Goal: Task Accomplishment & Management: Complete application form

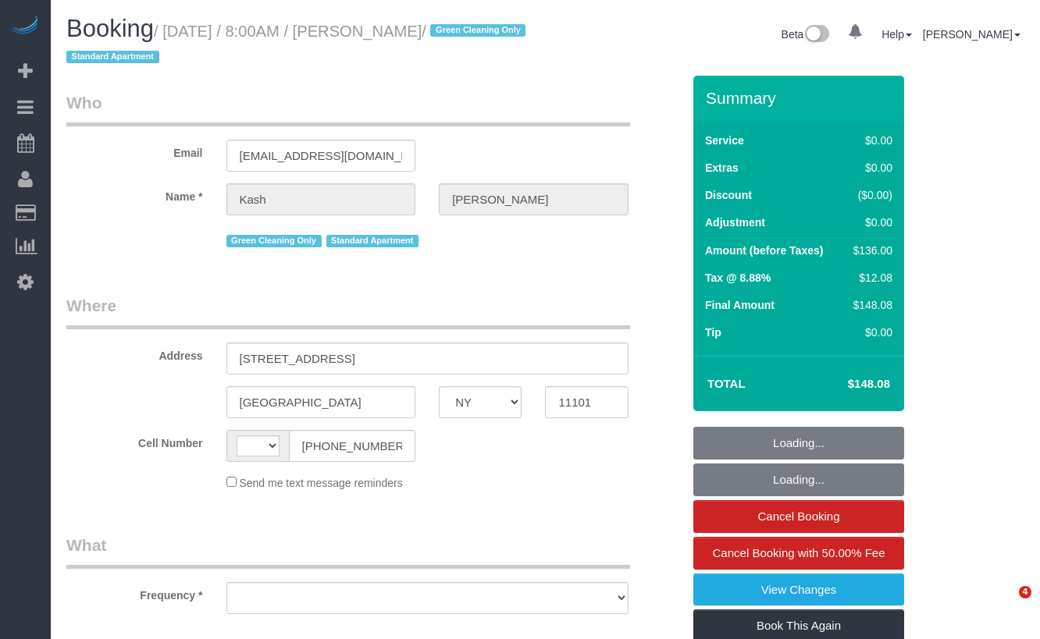
select select "NY"
select select "object:552"
select select "string:stripe-pm_1PActe4VGloSiKo7lX7iOlSe"
select select "1"
select select "string:US"
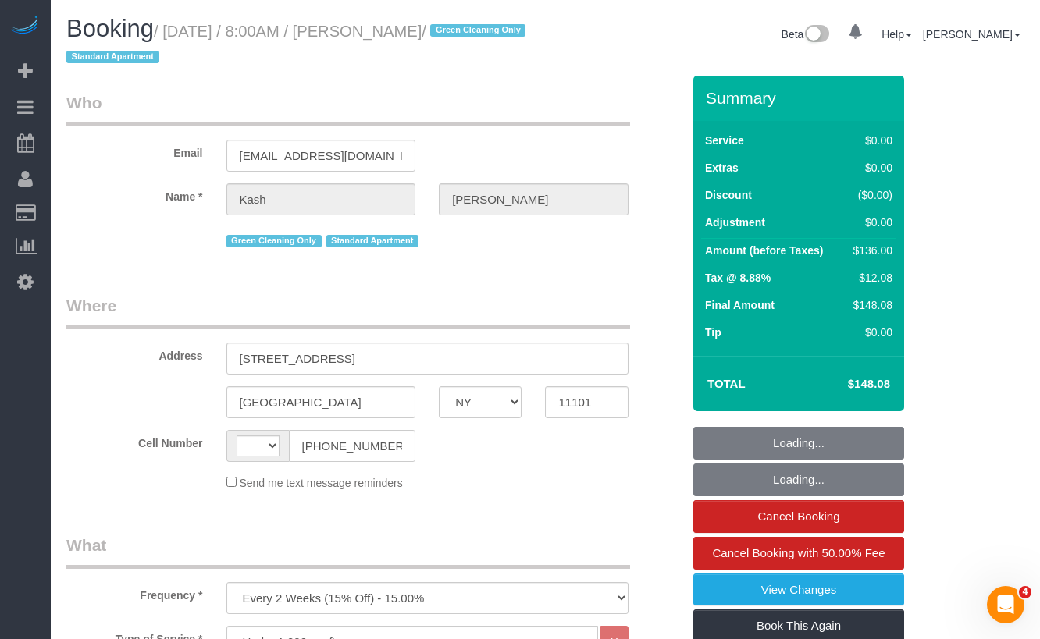
select select "number:56"
select select "number:70"
select select "number:15"
select select "number:5"
click at [383, 452] on input "(940) 232-8177" at bounding box center [352, 446] width 127 height 32
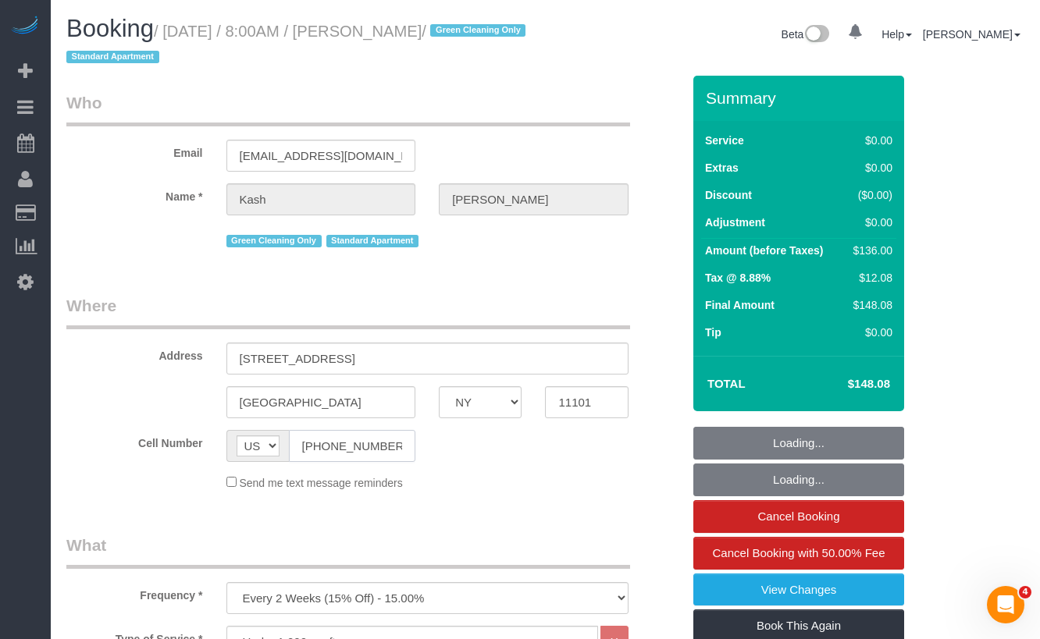
click at [383, 452] on input "(940) 232-8177" at bounding box center [352, 446] width 127 height 32
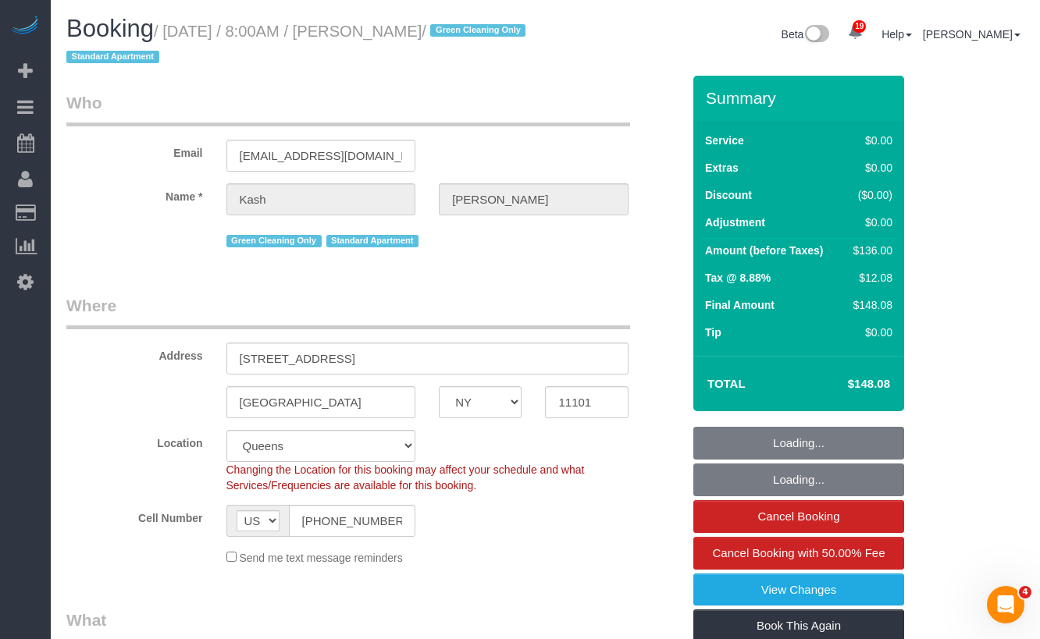
select select "spot1"
select select "object:1449"
select select "1"
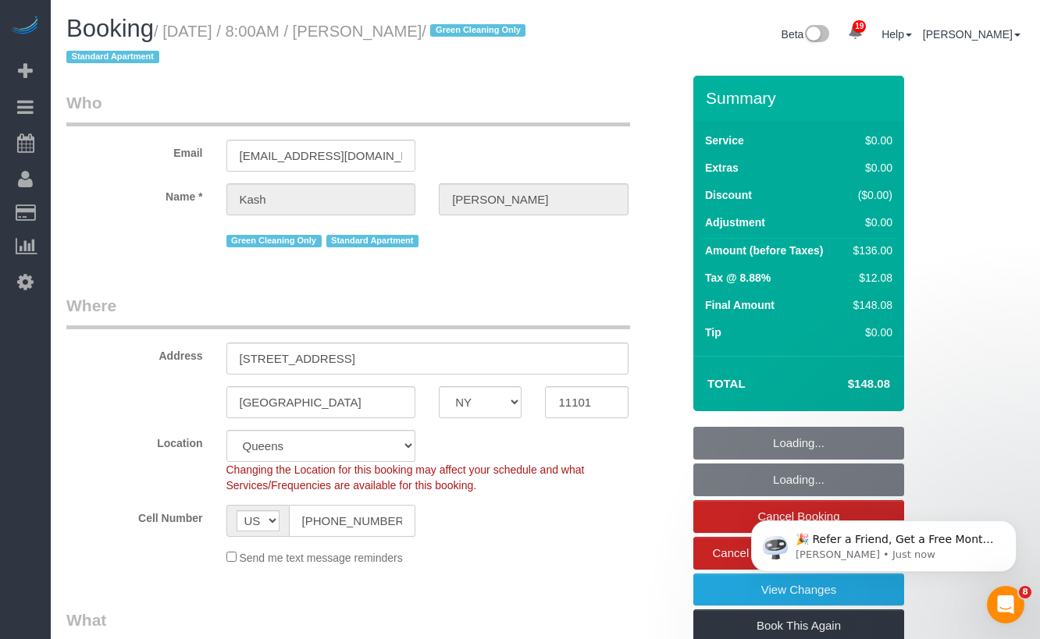
click at [340, 520] on input "(940) 232-8177" at bounding box center [352, 521] width 127 height 32
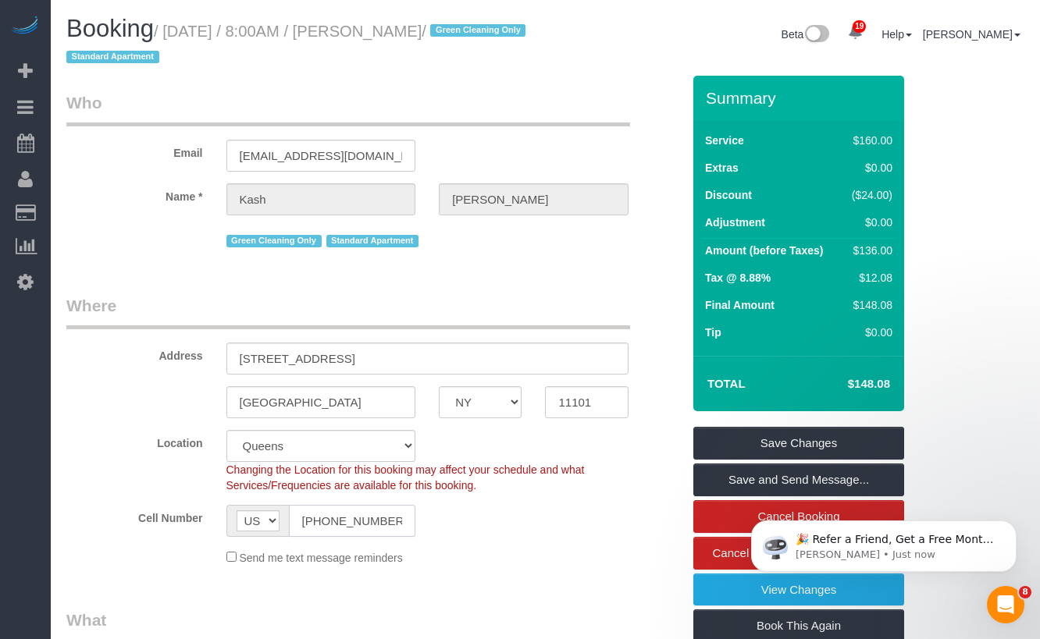
click at [340, 520] on input "(940) 232-8177" at bounding box center [352, 521] width 127 height 32
drag, startPoint x: 522, startPoint y: 30, endPoint x: 180, endPoint y: 35, distance: 342.0
click at [180, 35] on small "/ September 16, 2025 / 8:00AM / Kash Cummings / Green Cleaning Only Standard Ap…" at bounding box center [298, 45] width 464 height 44
copy small "September 16, 2025 / 8:00AM / Kash Cummings"
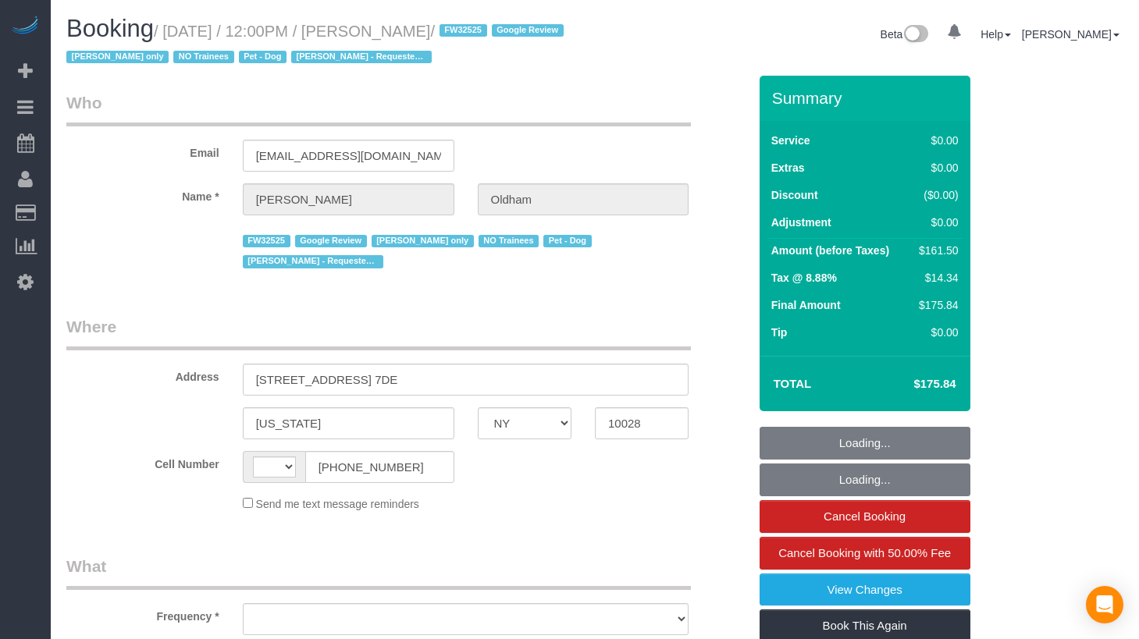
select select "NY"
select select "string:stripe-pm_1RpamA4VGloSiKo7q68HlToq"
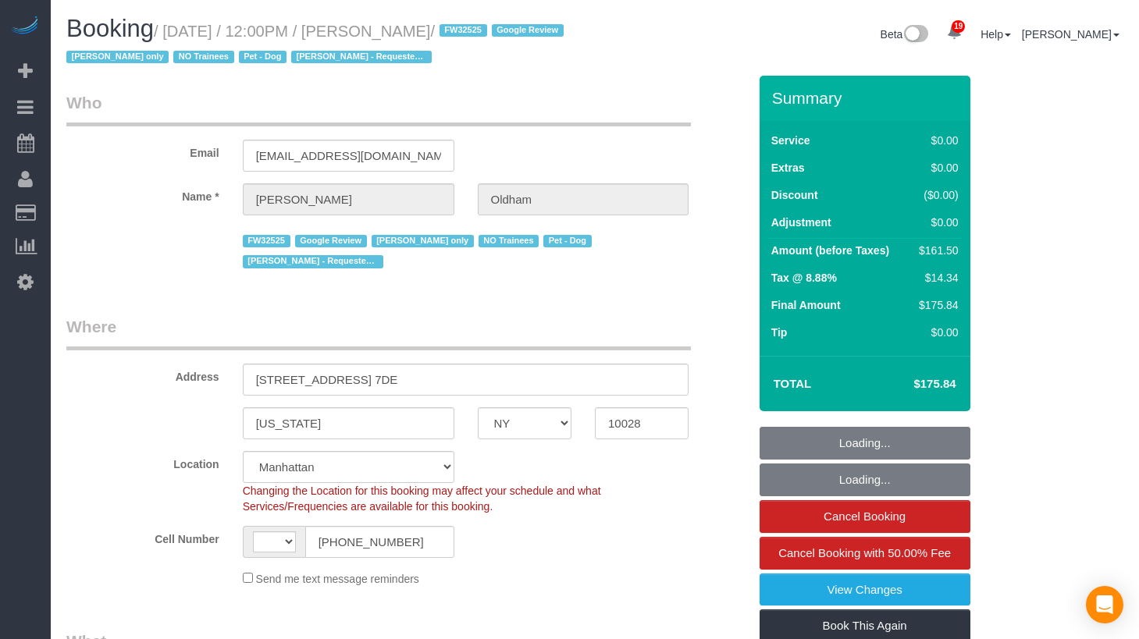
select select "string:[GEOGRAPHIC_DATA]"
select select "object:966"
select select "number:89"
select select "number:90"
select select "number:13"
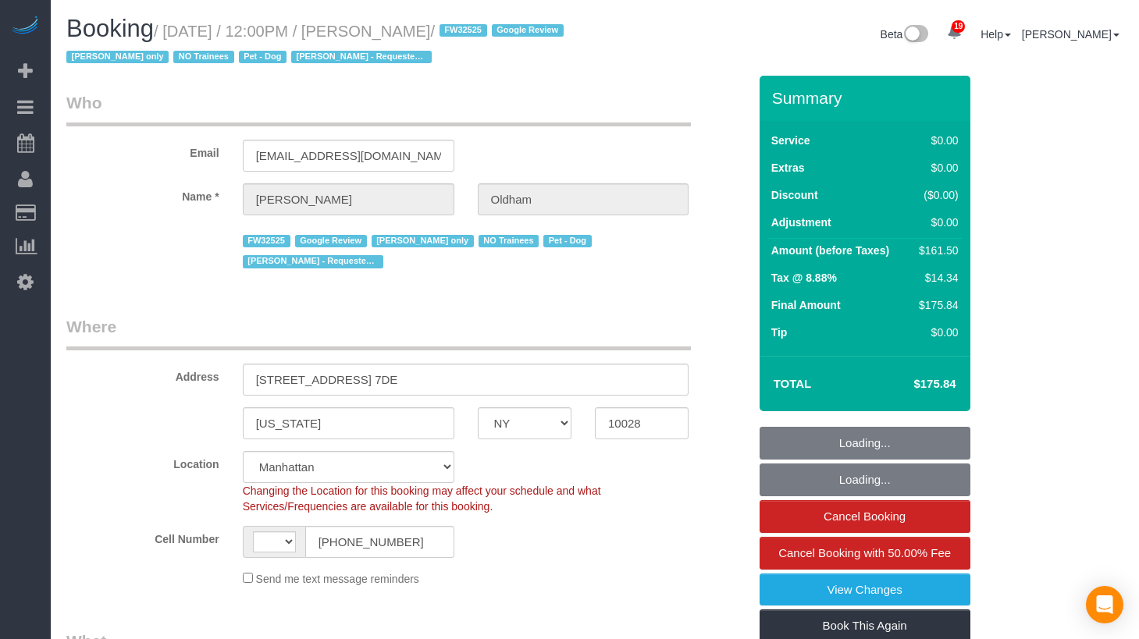
select select "number:5"
select select "1"
select select "2"
select select "spot1"
select select "object:1500"
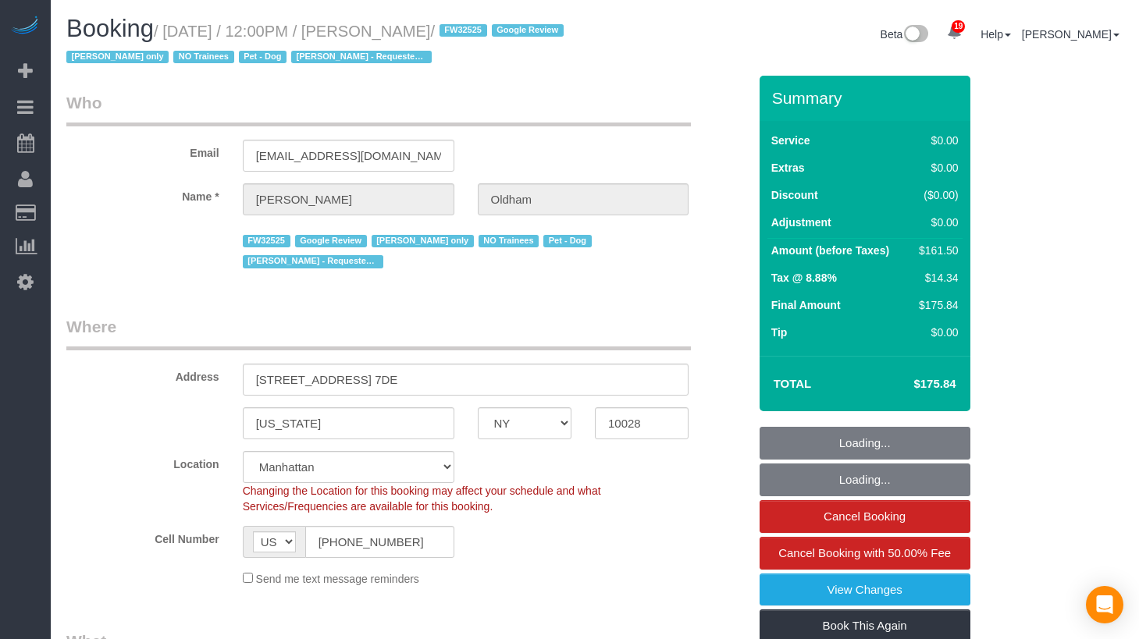
select select "1"
select select "2"
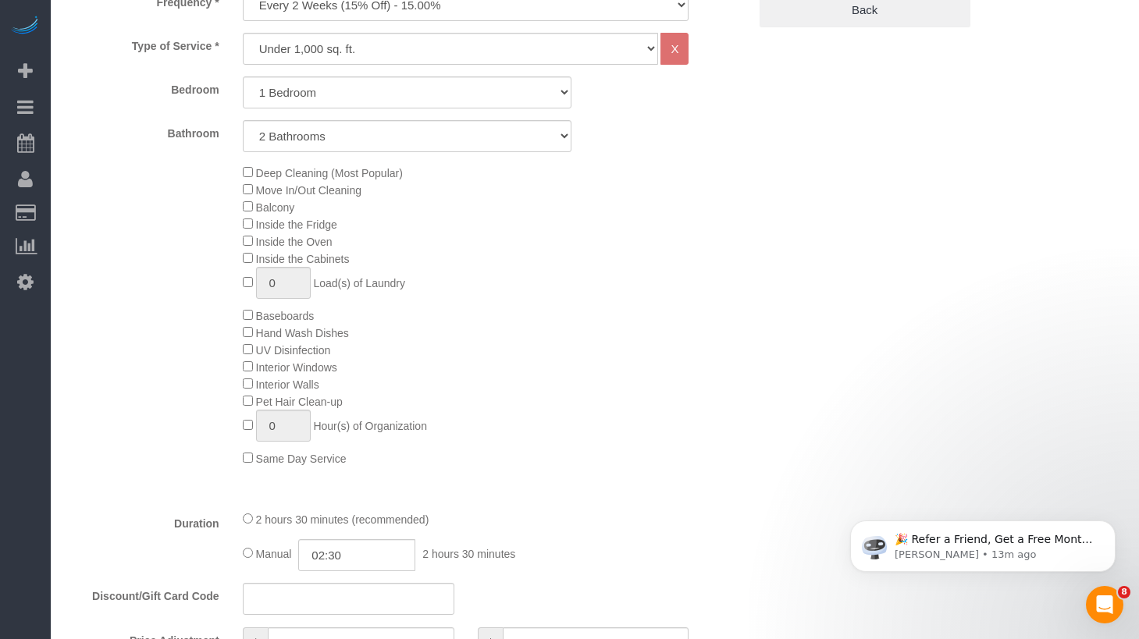
scroll to position [690, 0]
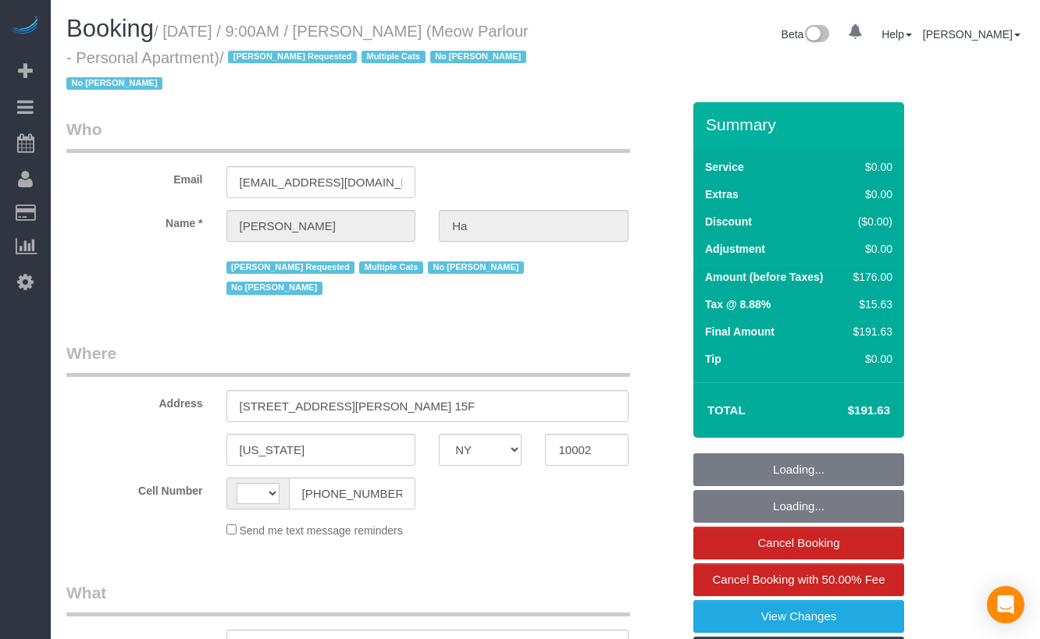
select select "NY"
select select "string:[GEOGRAPHIC_DATA]"
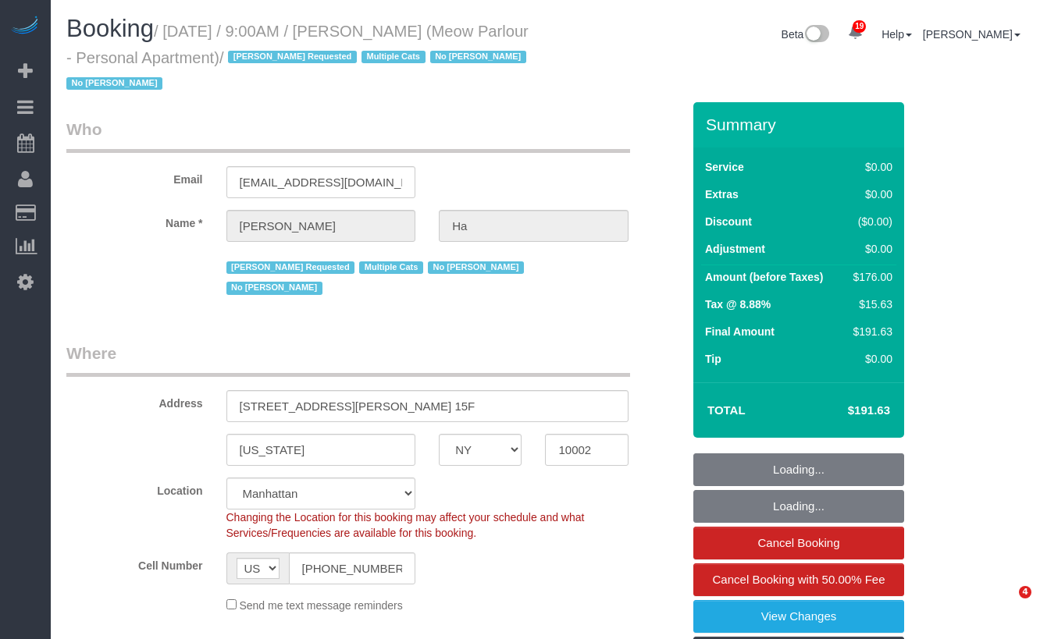
select select "string:stripe-pm_1QvO004VGloSiKo7mEDYuwDn"
select select "object:813"
select select "2"
select select "spot1"
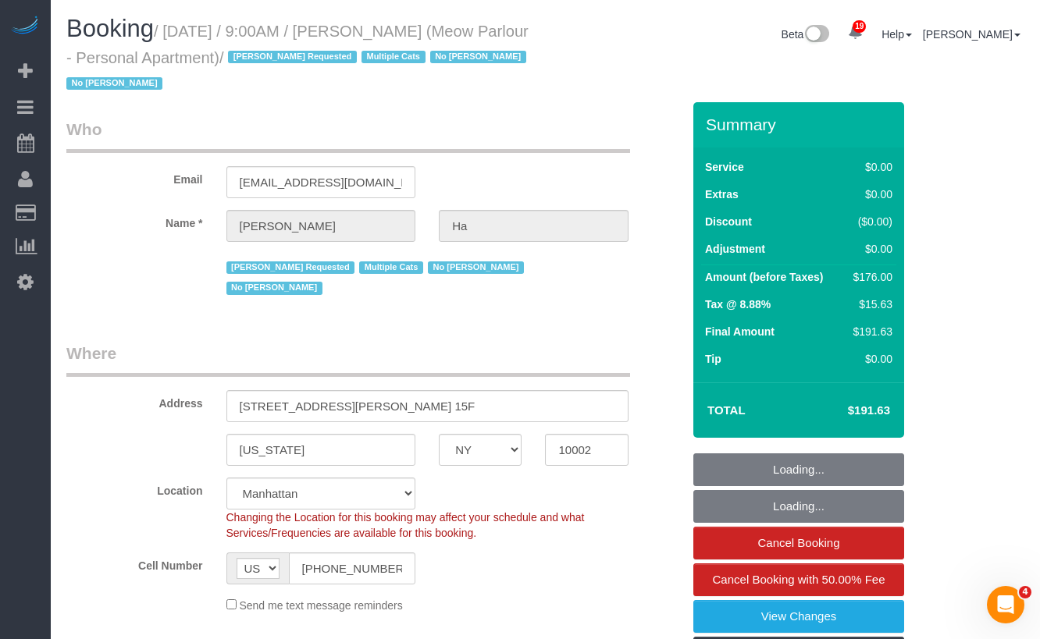
select select "number:89"
select select "number:90"
select select "number:14"
select select "number:5"
select select "2"
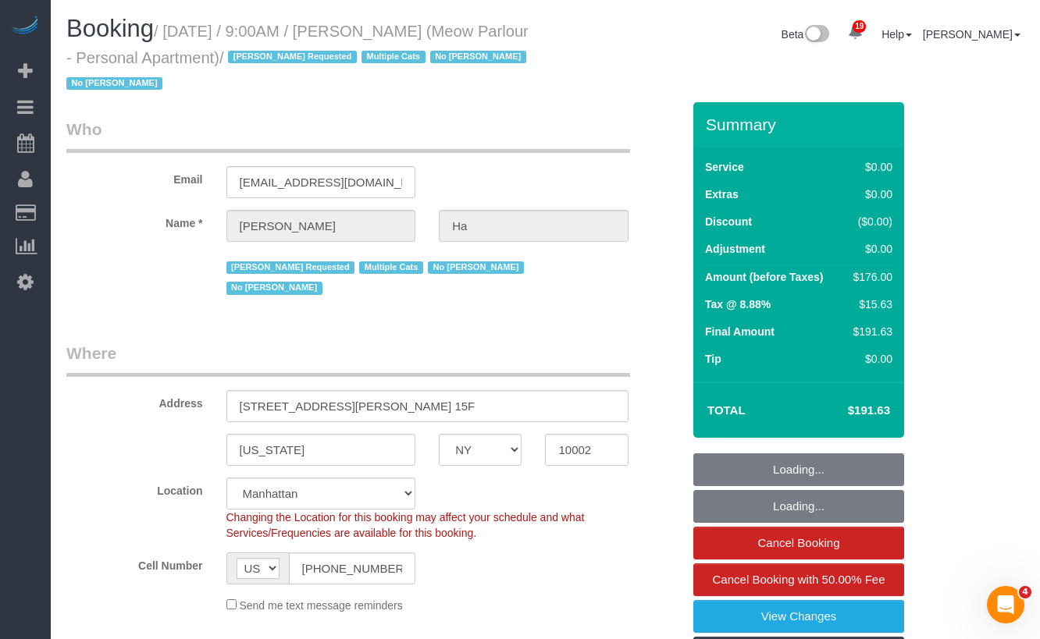
select select "2"
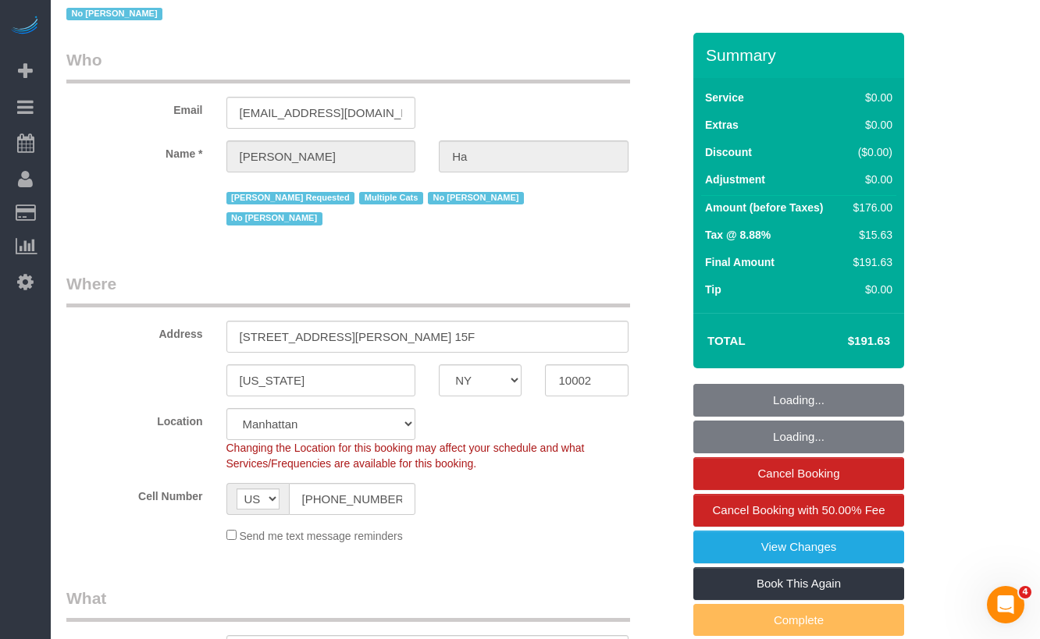
scroll to position [86, 0]
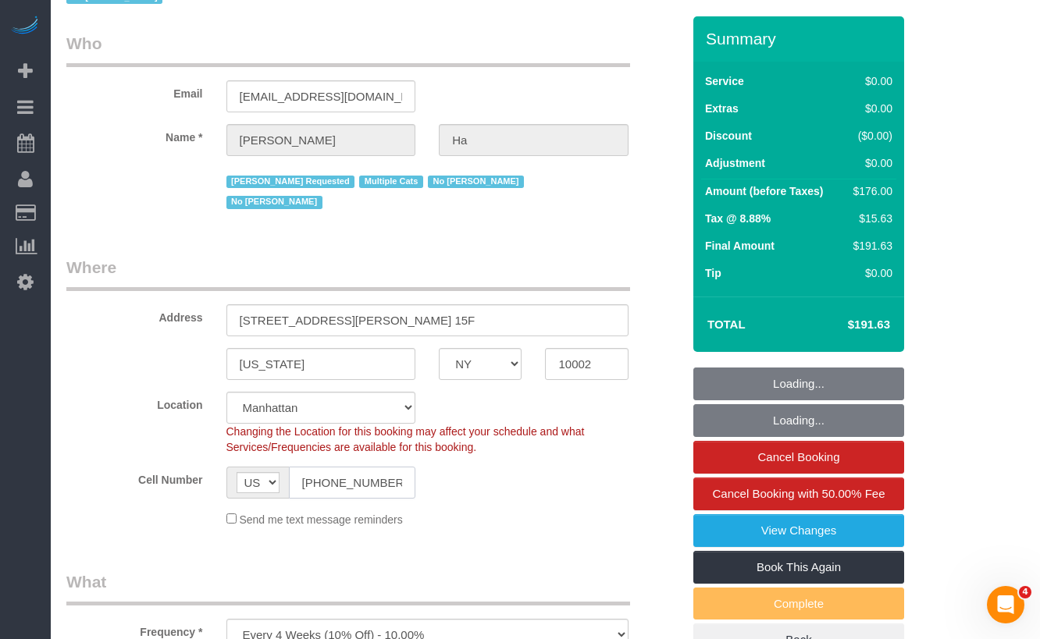
click at [342, 471] on input "(908) 507-4756" at bounding box center [352, 483] width 127 height 32
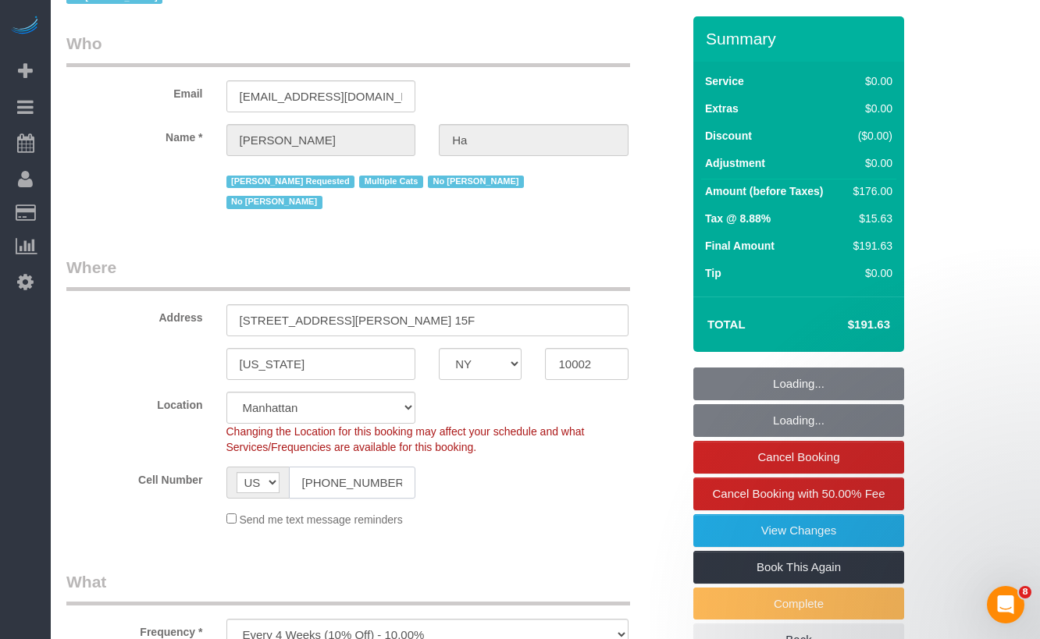
click at [342, 471] on input "(908) 507-4756" at bounding box center [352, 483] width 127 height 32
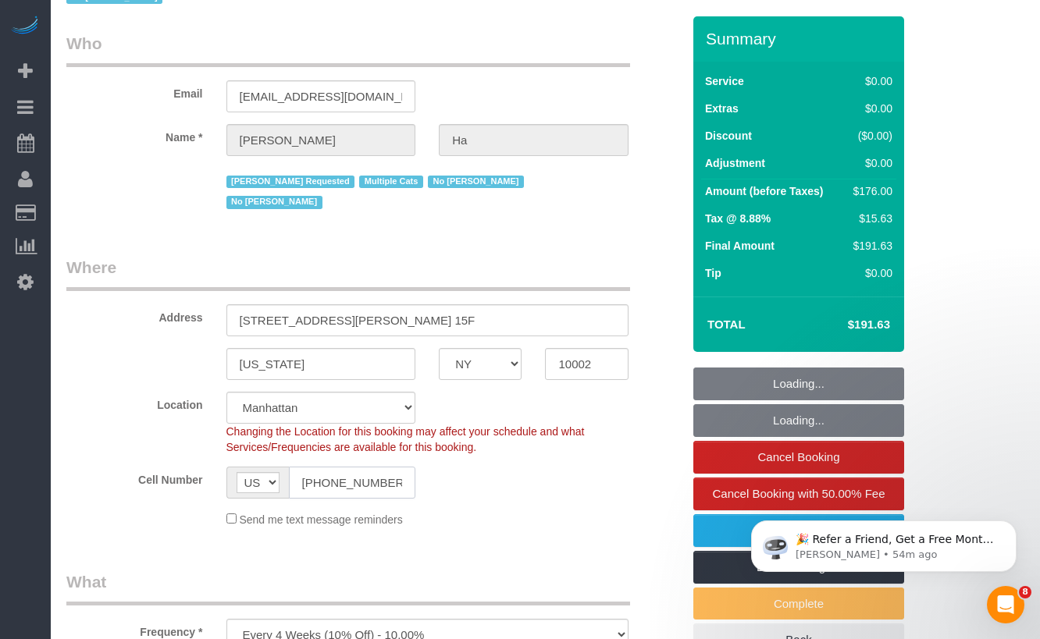
scroll to position [0, 0]
click at [342, 471] on input "(908) 507-4756" at bounding box center [352, 483] width 127 height 32
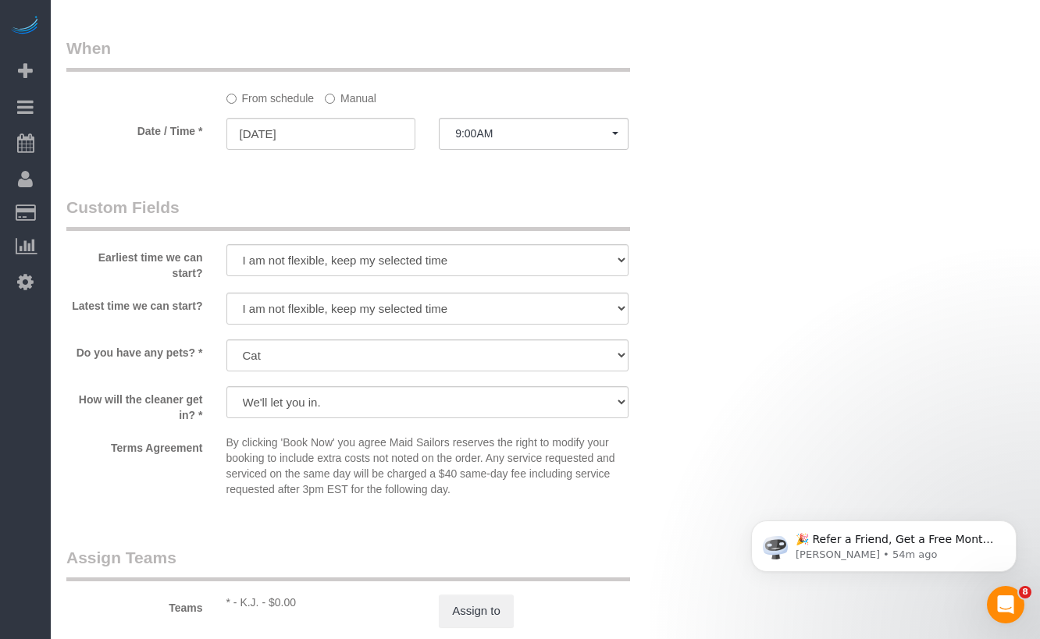
scroll to position [2133, 0]
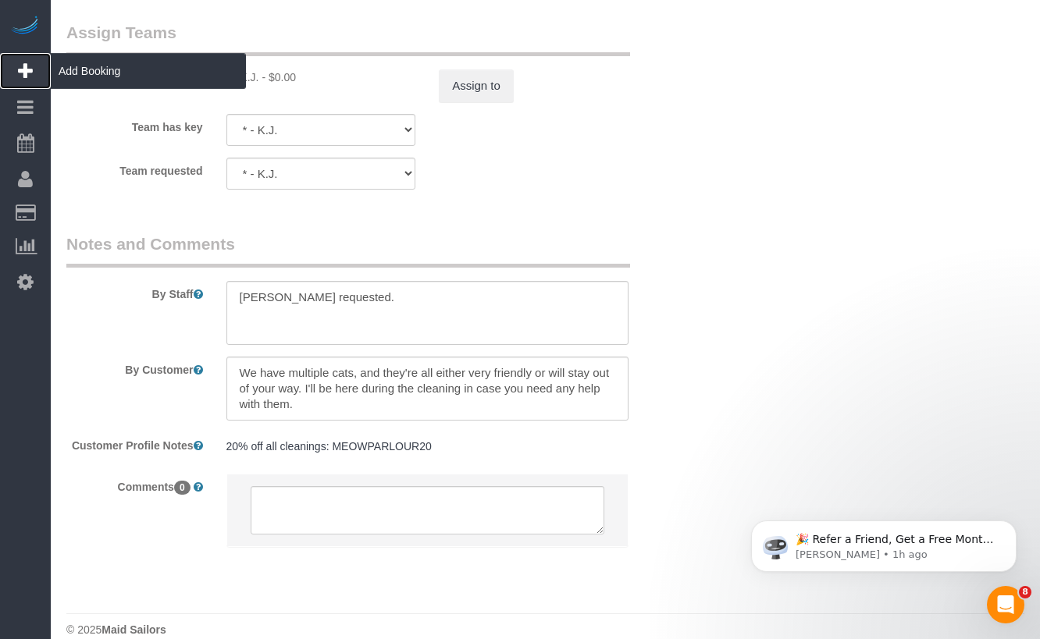
click at [91, 73] on span "Add Booking" at bounding box center [148, 71] width 195 height 36
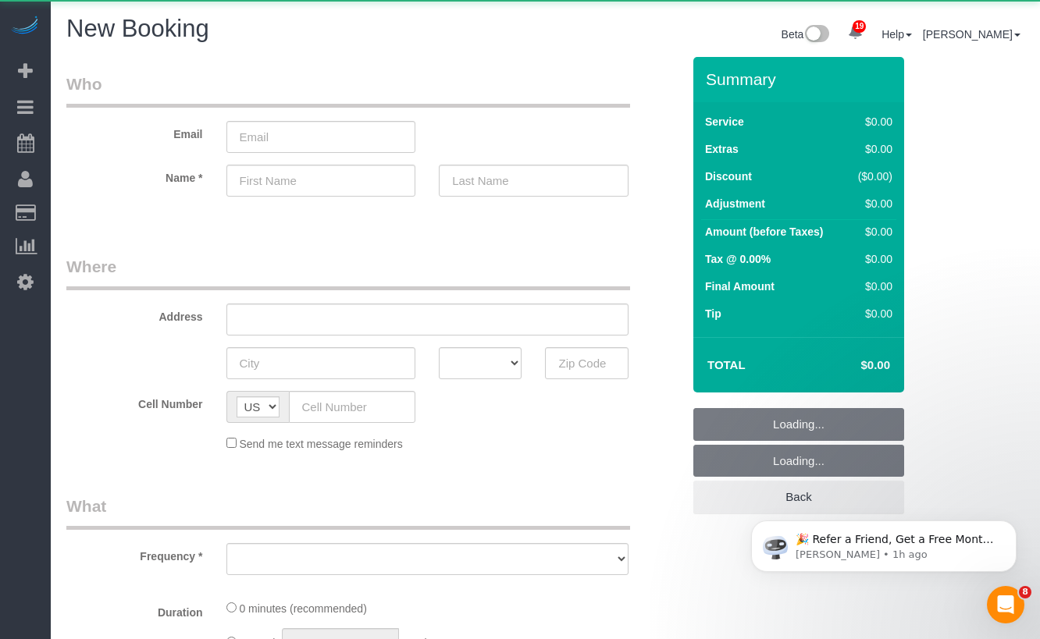
select select "object:2349"
select select "number:89"
select select "number:90"
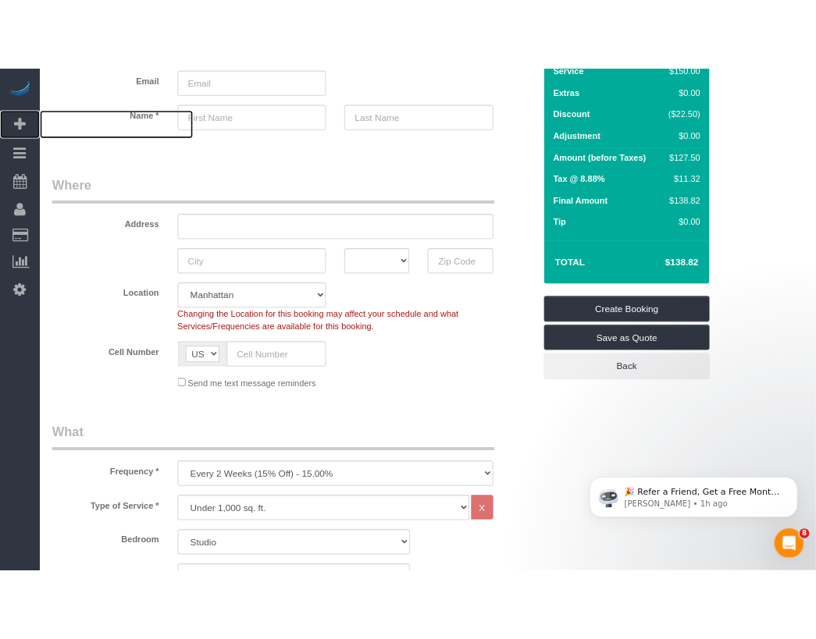
scroll to position [256, 0]
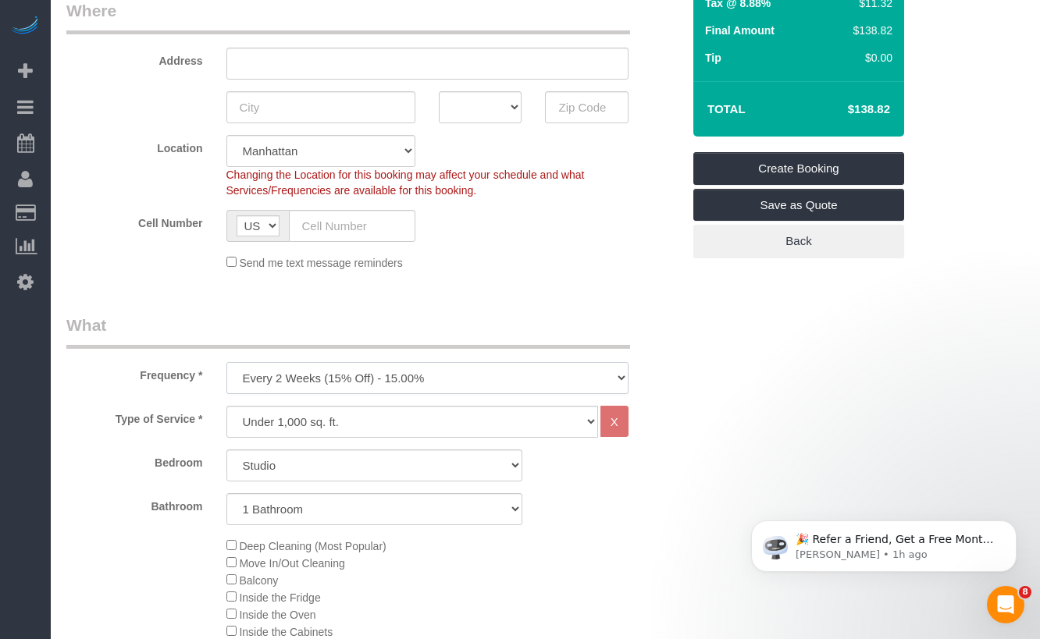
click at [301, 368] on select "One Time Weekly (20% Off) - 20.00% Every 2 Weeks (15% Off) - 15.00% Every 4 Wee…" at bounding box center [427, 378] width 402 height 32
select select "object:2878"
click at [226, 362] on select "One Time Weekly (20% Off) - 20.00% Every 2 Weeks (15% Off) - 15.00% Every 4 Wee…" at bounding box center [427, 378] width 402 height 32
click at [287, 429] on select "Under 1,000 sq. ft. 1,001 - 1,500 sq. ft. 1,500+ sq. ft. Custom Cleaning Office…" at bounding box center [412, 422] width 372 height 32
click at [278, 437] on div "Type of Service * Under 1,000 sq. ft. 1,001 - 1,500 sq. ft. 1,500+ sq. ft. Cust…" at bounding box center [373, 638] width 615 height 465
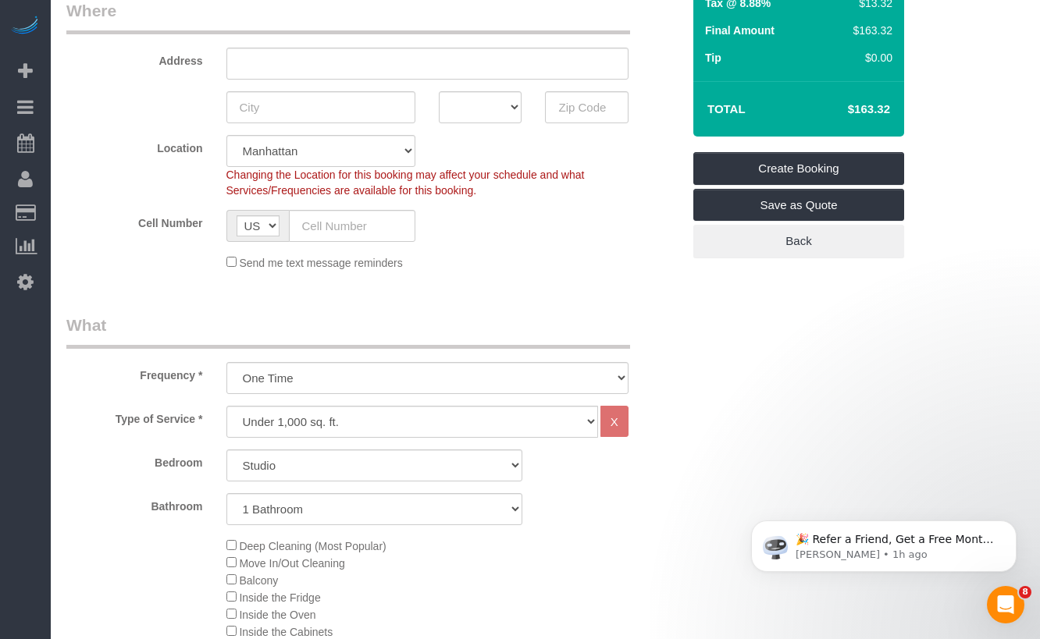
click at [272, 479] on div "Bedroom Studio 1 Bedroom 2 Bedrooms 3 Bedrooms Bathroom 1 Bathroom 2 Bathrooms" at bounding box center [373, 488] width 615 height 76
click at [267, 468] on select "Studio 1 Bedroom 2 Bedrooms 3 Bedrooms" at bounding box center [374, 466] width 296 height 32
select select "2"
click at [226, 450] on select "Studio 1 Bedroom 2 Bedrooms 3 Bedrooms" at bounding box center [374, 466] width 296 height 32
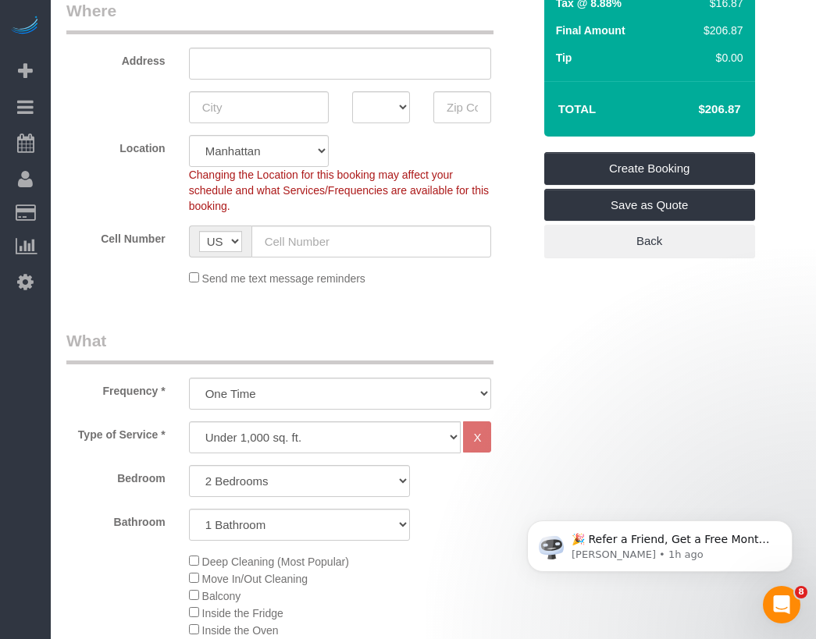
scroll to position [838, 0]
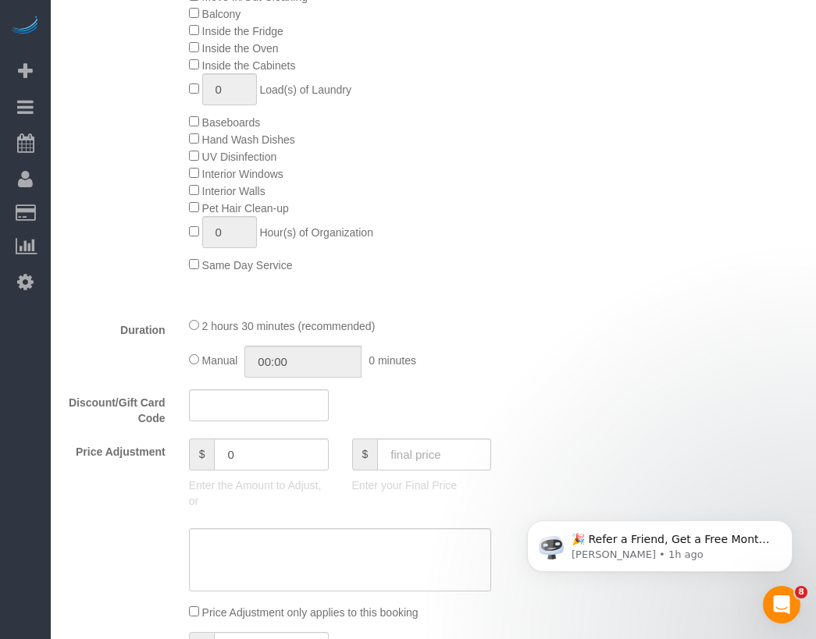
click at [196, 178] on span "Interior Windows" at bounding box center [236, 174] width 94 height 12
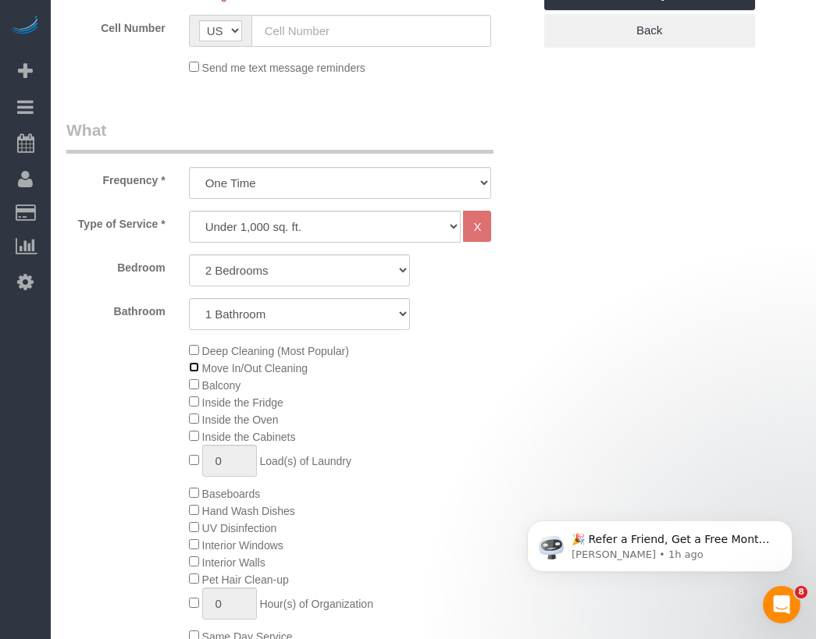
scroll to position [313, 0]
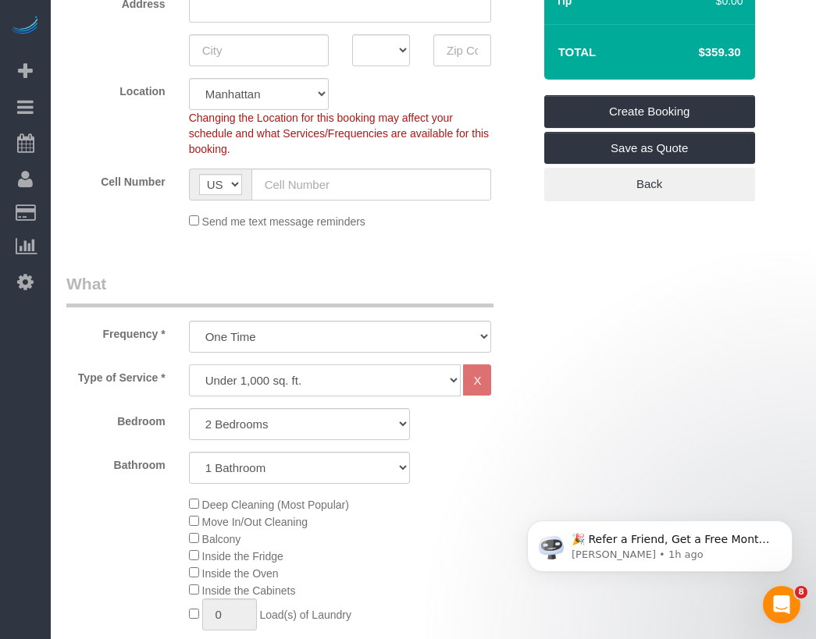
click at [274, 376] on select "Under 1,000 sq. ft. 1,001 - 1,500 sq. ft. 1,500+ sq. ft. Custom Cleaning Office…" at bounding box center [325, 381] width 272 height 32
click at [189, 365] on select "Under 1,000 sq. ft. 1,001 - 1,500 sq. ft. 1,500+ sq. ft. Custom Cleaning Office…" at bounding box center [325, 381] width 272 height 32
click at [297, 371] on select "Under 1,000 sq. ft. 1,001 - 1,500 sq. ft. 1,500+ sq. ft. Custom Cleaning Office…" at bounding box center [325, 381] width 272 height 32
select select "308"
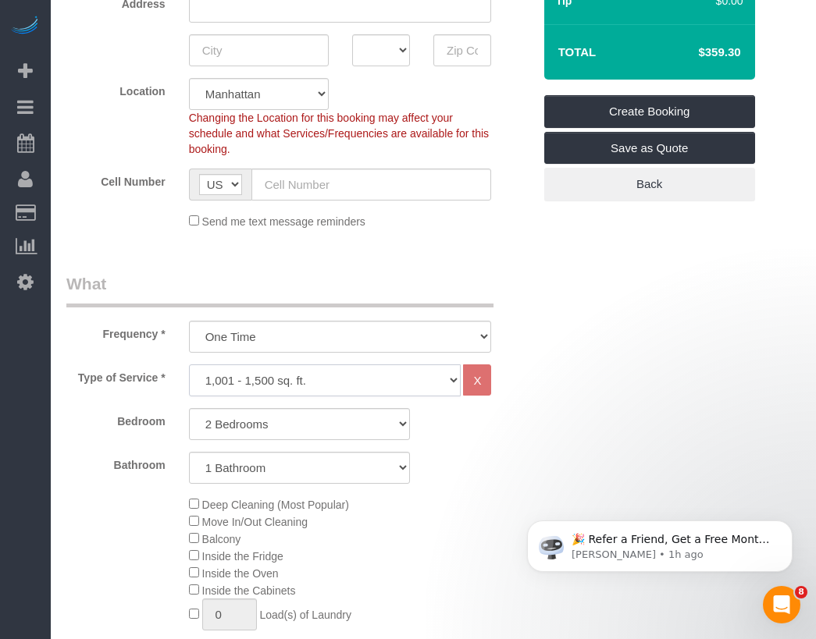
click at [189, 365] on select "Under 1,000 sq. ft. 1,001 - 1,500 sq. ft. 1,500+ sq. ft. Custom Cleaning Office…" at bounding box center [325, 381] width 272 height 32
select select "1"
select select "120"
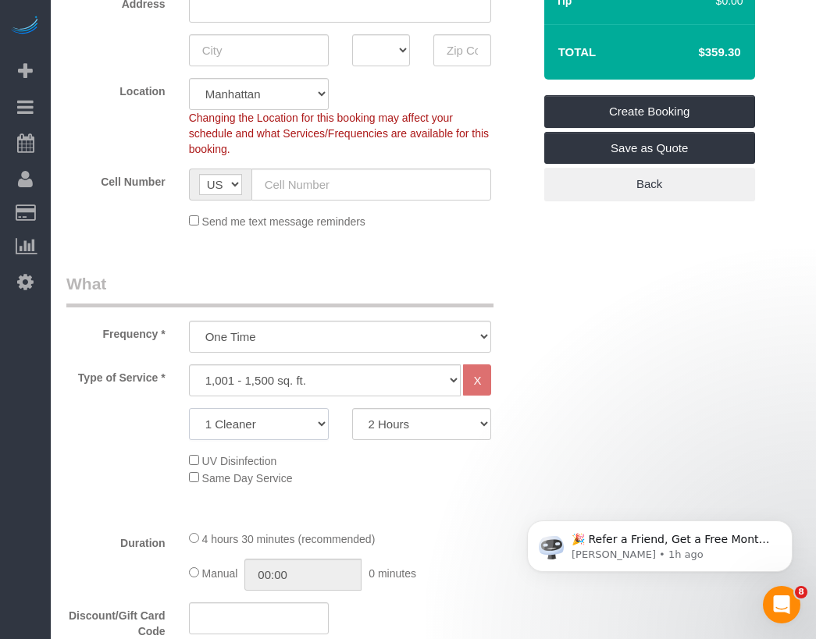
click at [257, 422] on select "1 Cleaner 2 Cleaners 3 Cleaners 4 Cleaners 5 Cleaners" at bounding box center [259, 424] width 140 height 32
select select "2"
click at [189, 408] on select "1 Cleaner 2 Cleaners 3 Cleaners 4 Cleaners 5 Cleaners" at bounding box center [259, 424] width 140 height 32
click at [411, 430] on select "2 Hours 2.5 Hours 3 Hours 3.5 Hours 4 Hours 4.5 Hours 5 Hours 5.5 Hours 6 Hours…" at bounding box center [422, 424] width 140 height 32
select select "180"
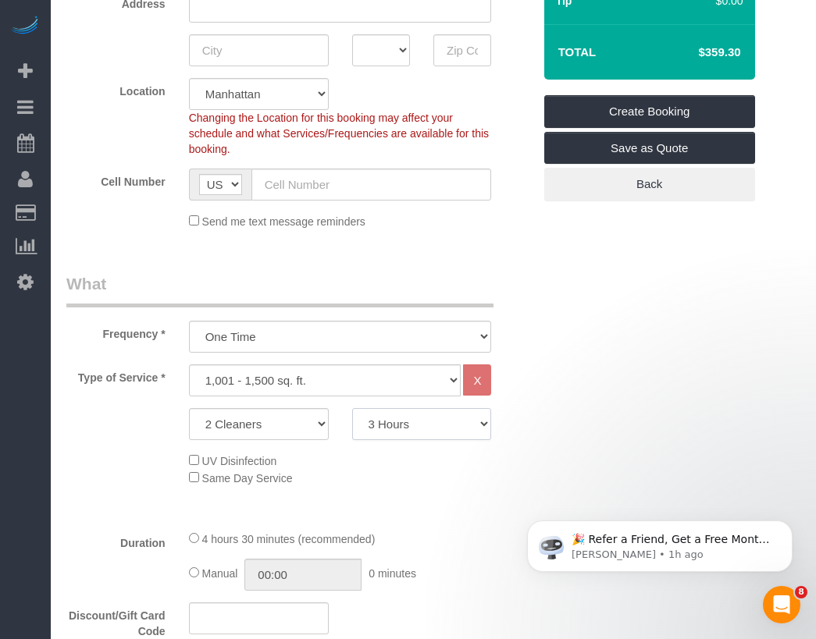
click at [352, 408] on select "2 Hours 2.5 Hours 3 Hours 3.5 Hours 4 Hours 4.5 Hours 5 Hours 5.5 Hours 6 Hours…" at bounding box center [422, 424] width 140 height 32
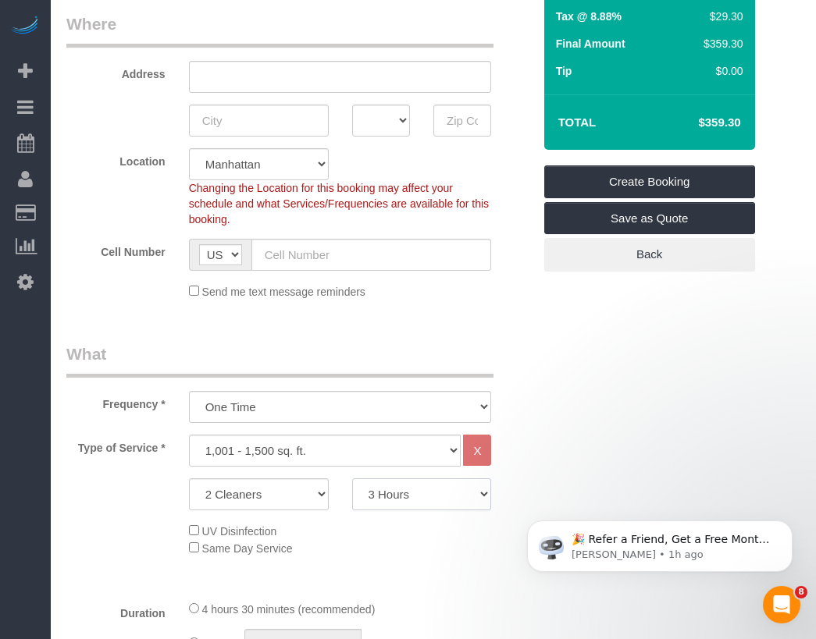
scroll to position [238, 0]
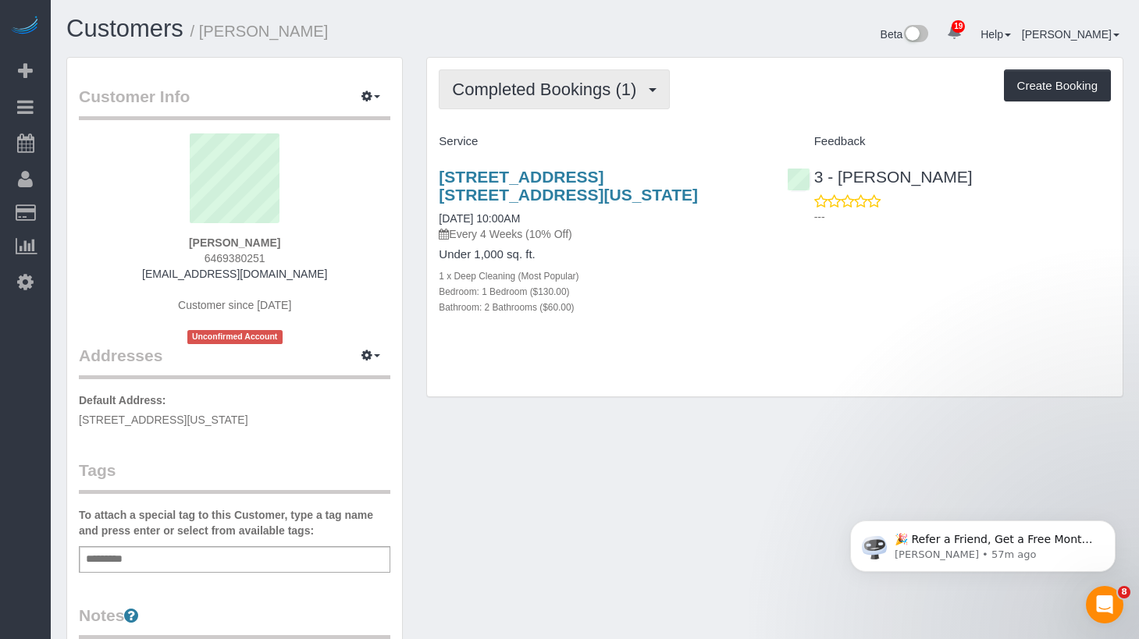
click at [502, 98] on span "Completed Bookings (1)" at bounding box center [548, 90] width 192 height 20
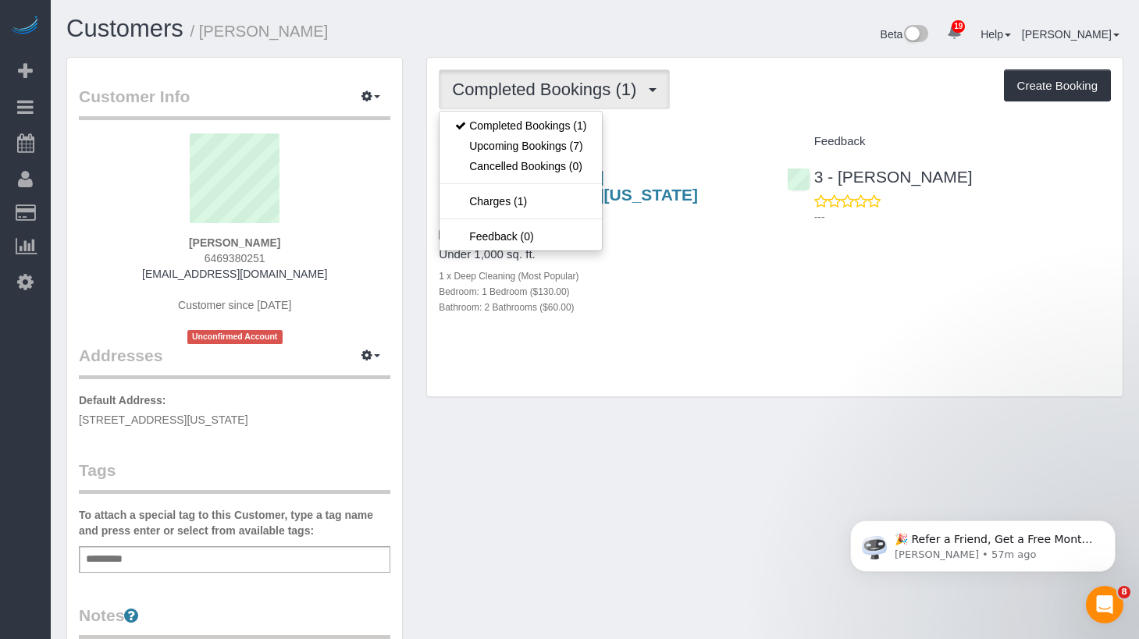
click at [514, 80] on span "Completed Bookings (1)" at bounding box center [548, 90] width 192 height 20
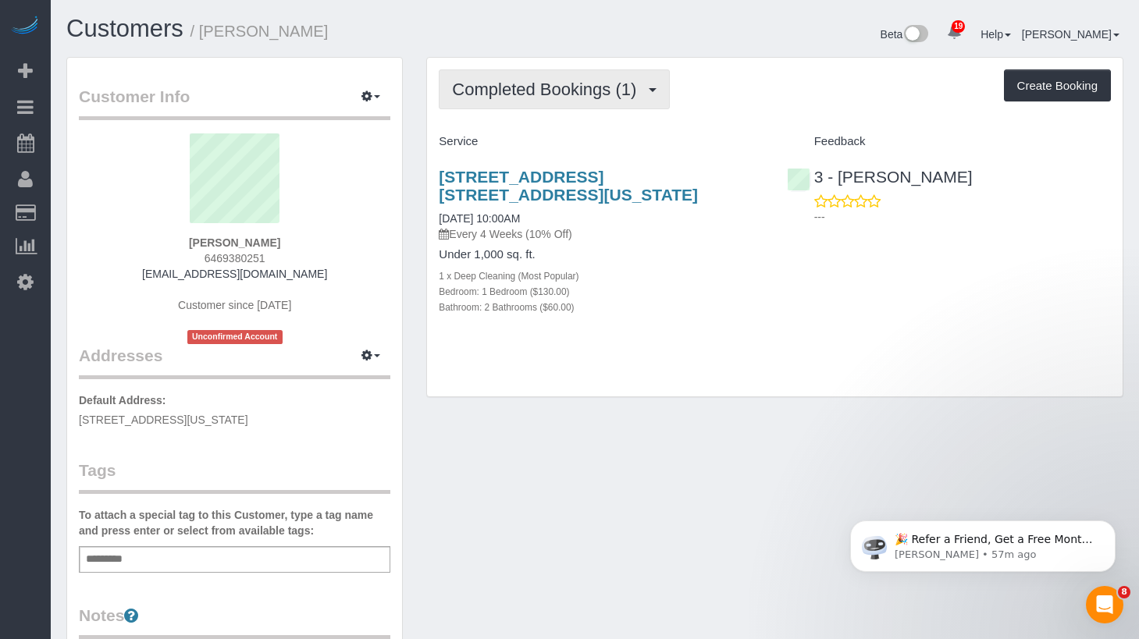
click at [514, 99] on button "Completed Bookings (1)" at bounding box center [554, 89] width 231 height 40
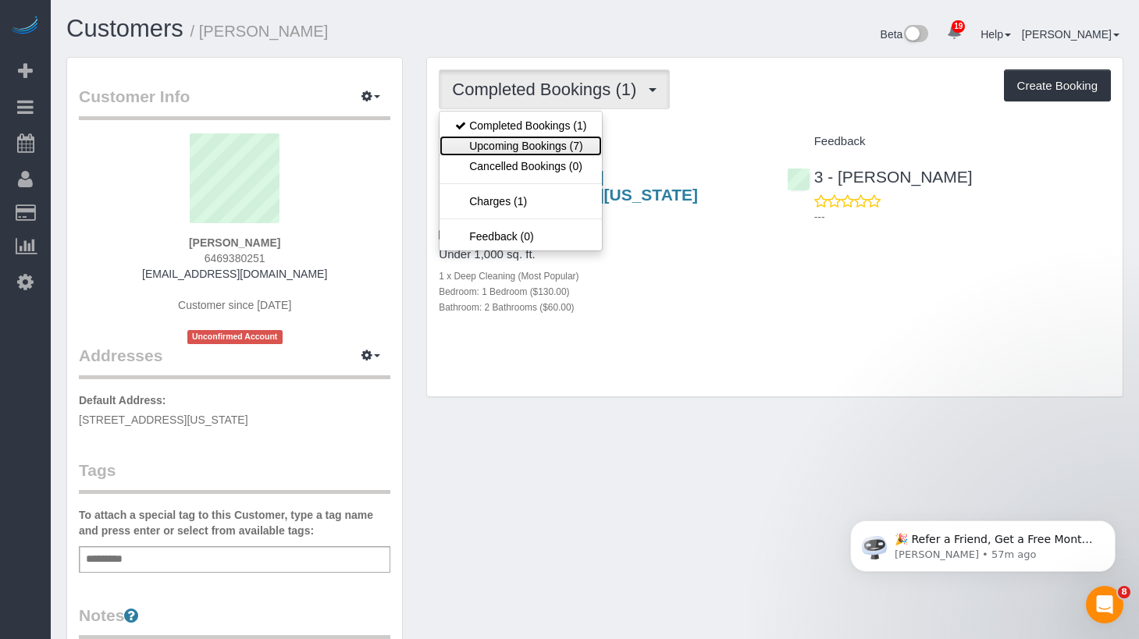
click at [516, 153] on link "Upcoming Bookings (7)" at bounding box center [521, 146] width 162 height 20
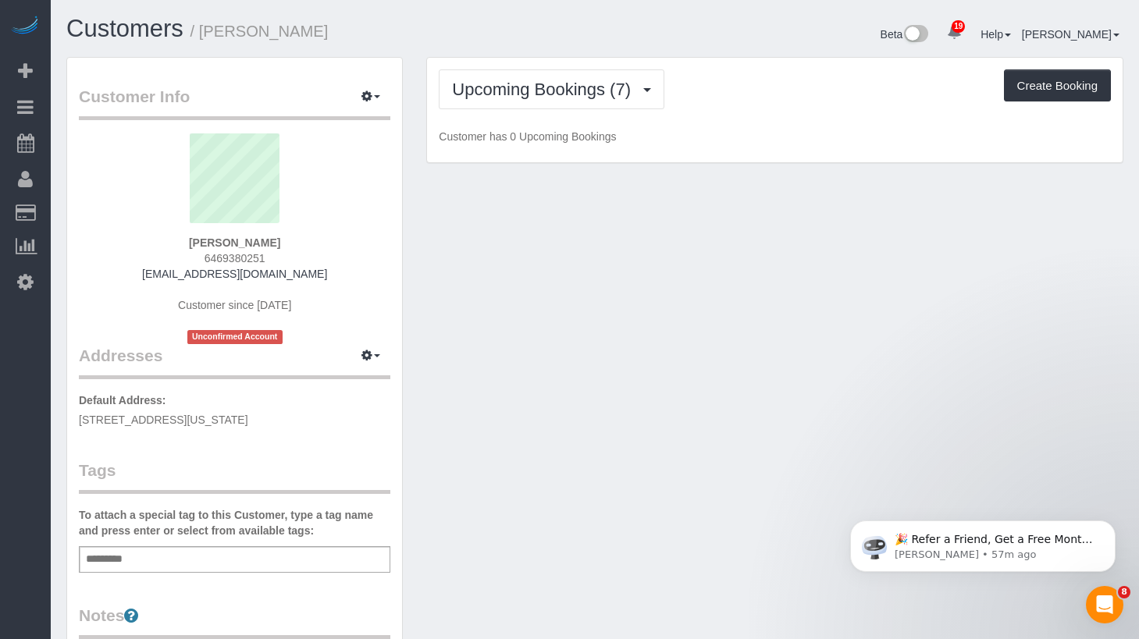
click at [755, 69] on div "Upcoming Bookings (7) Completed Bookings (1) Upcoming Bookings (7) Cancelled Bo…" at bounding box center [775, 89] width 672 height 40
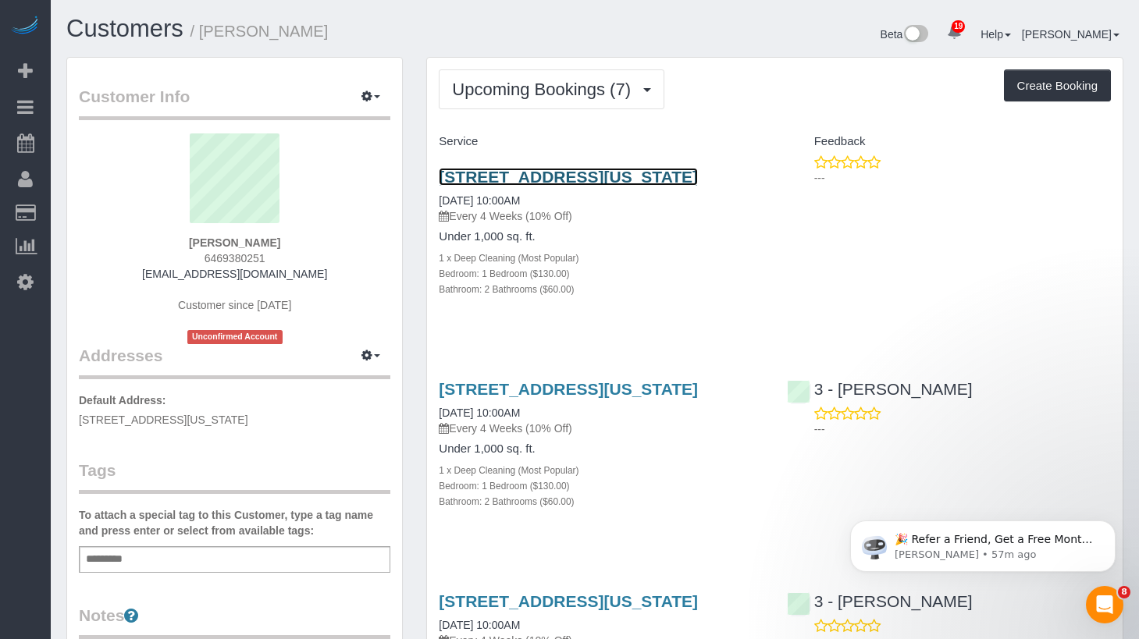
click at [497, 178] on link "310 E 86th St, 3c, New York, NY 10028" at bounding box center [568, 177] width 259 height 18
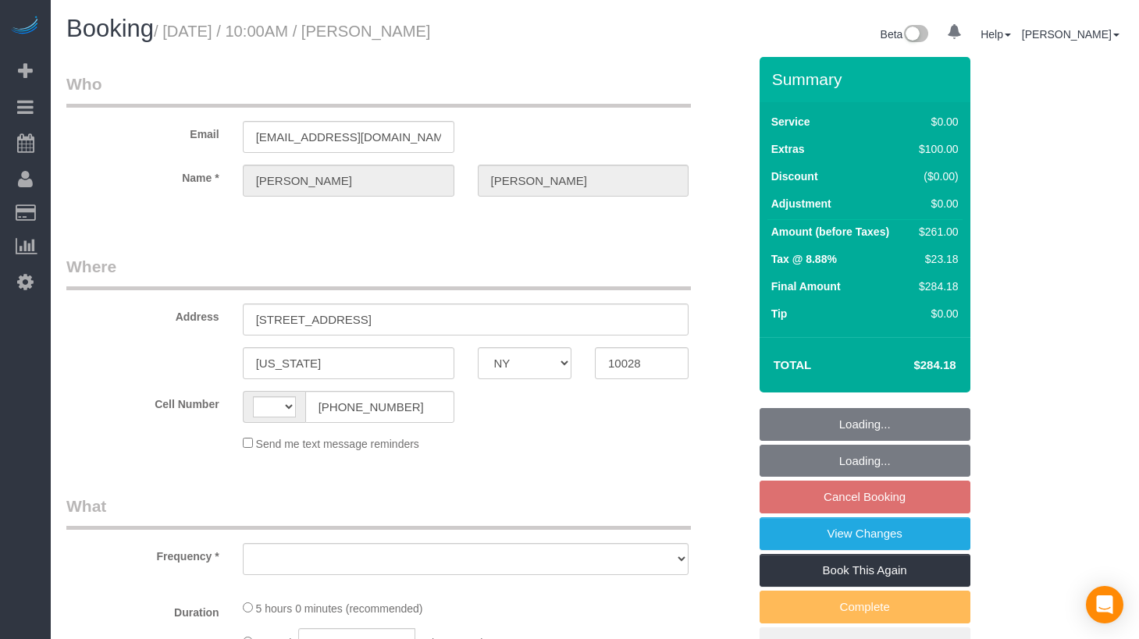
select select "NY"
select select "string:[GEOGRAPHIC_DATA]"
select select "object:719"
select select "number:89"
select select "number:72"
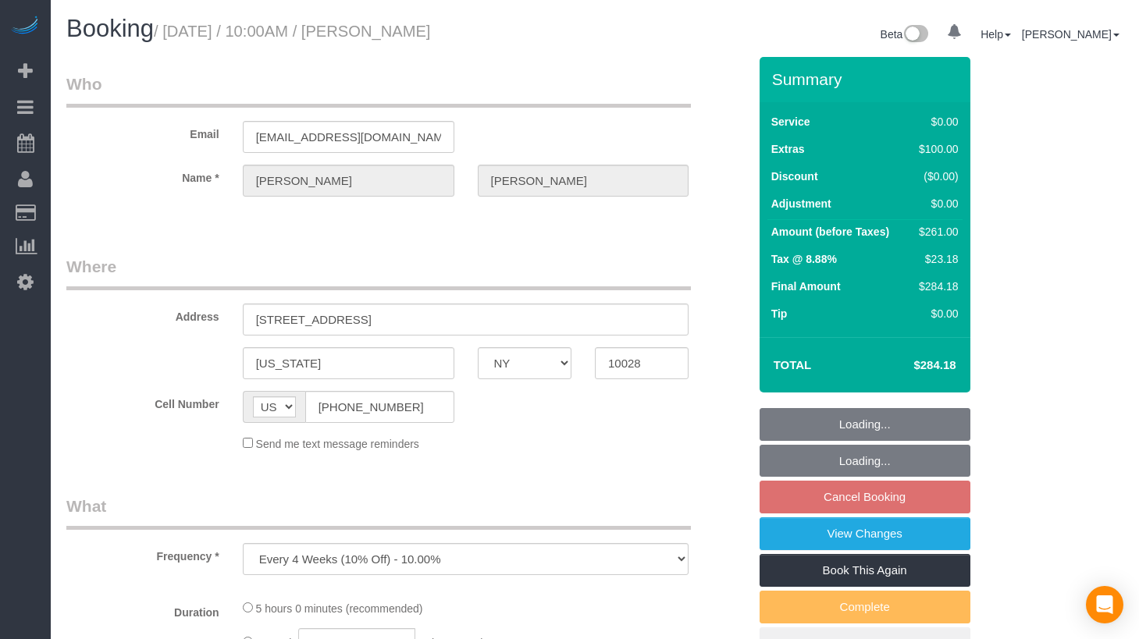
select select "number:13"
select select "number:5"
select select "string:stripe-pm_1Rxy5n4VGloSiKo7LRxTaBkL"
select select "spot3"
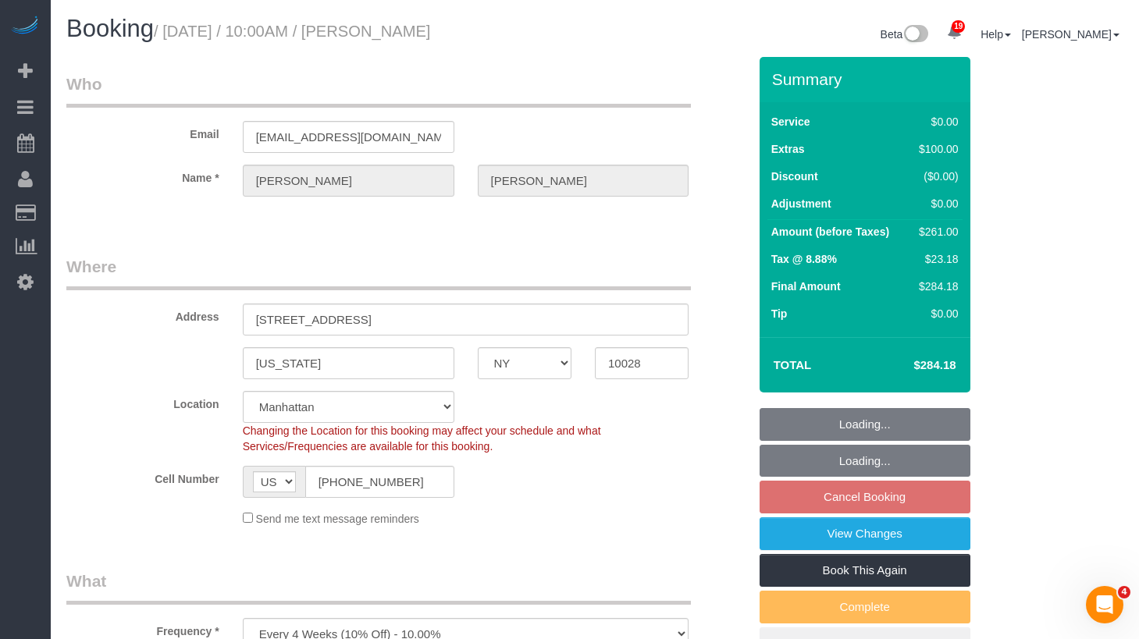
select select "object:1461"
select select "1"
select select "2"
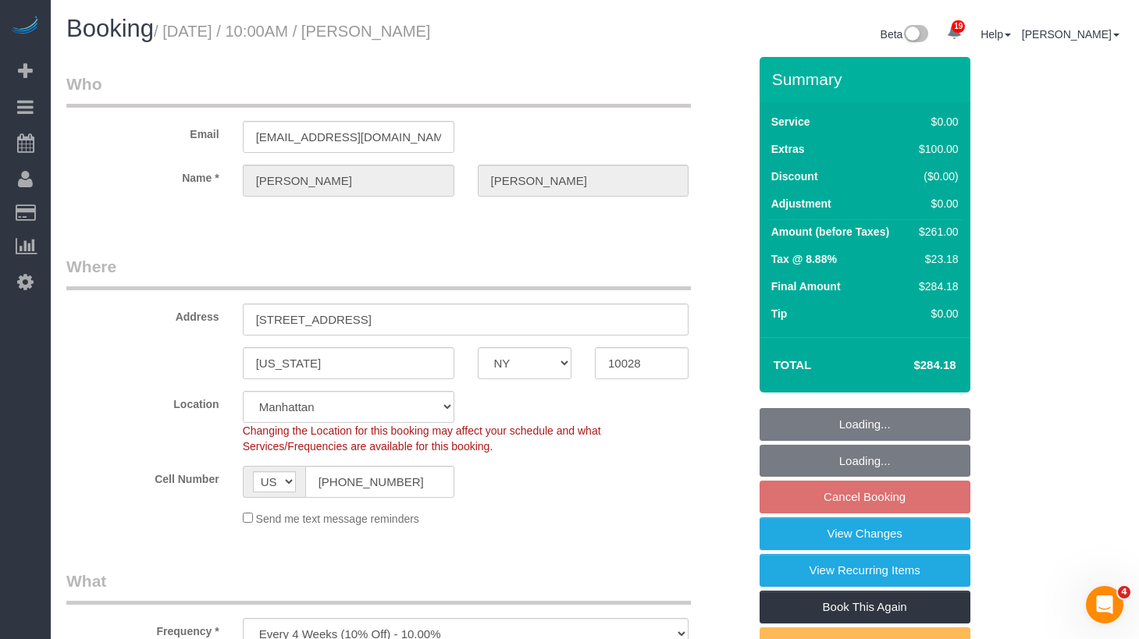
select select "1"
select select "2"
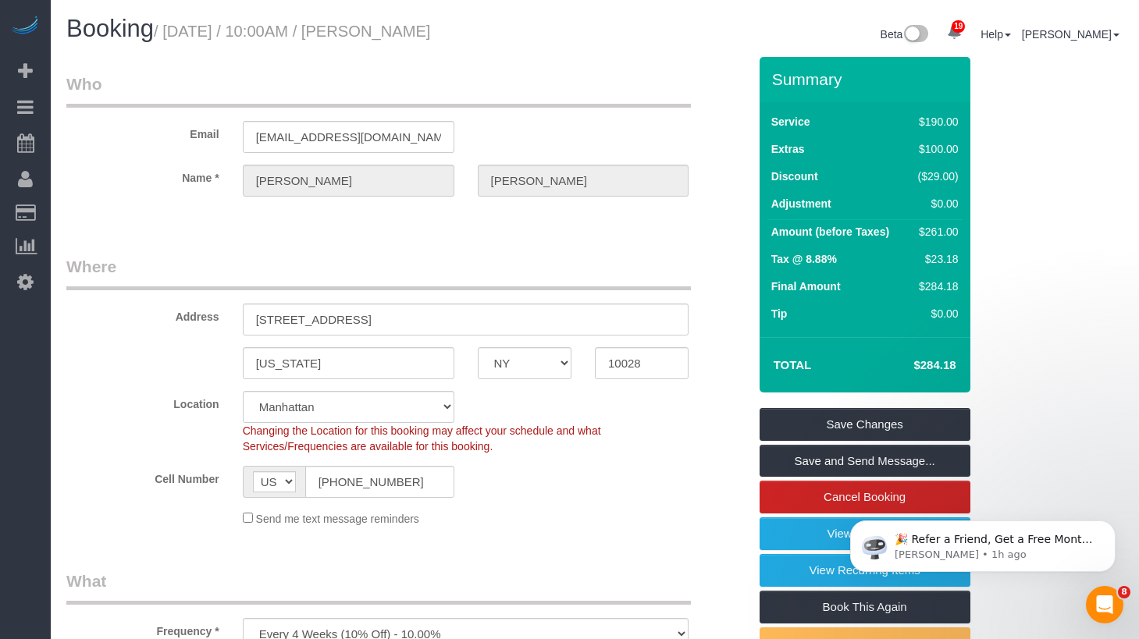
drag, startPoint x: 482, startPoint y: 34, endPoint x: 457, endPoint y: 52, distance: 30.8
click at [457, 52] on div "Booking / September 19, 2025 / 10:00AM / Jules Seo Beta 19 Your Notifications Y…" at bounding box center [595, 36] width 1081 height 41
drag, startPoint x: 465, startPoint y: 41, endPoint x: 505, endPoint y: 40, distance: 39.8
click at [466, 40] on h1 "Booking / September 19, 2025 / 10:00AM / Jules Seo" at bounding box center [324, 29] width 517 height 27
drag, startPoint x: 516, startPoint y: 35, endPoint x: 178, endPoint y: 37, distance: 338.1
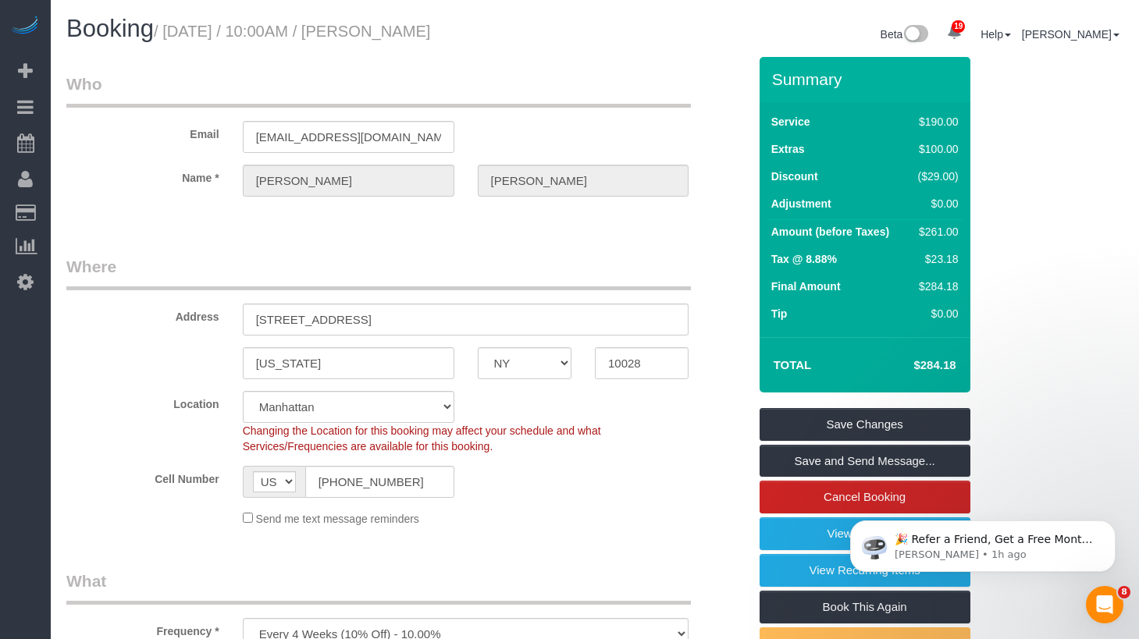
click at [178, 37] on h1 "Booking / September 19, 2025 / 10:00AM / Jules Seo" at bounding box center [324, 29] width 517 height 27
copy small "September 19, 2025 / 10:00AM / Jules Seo"
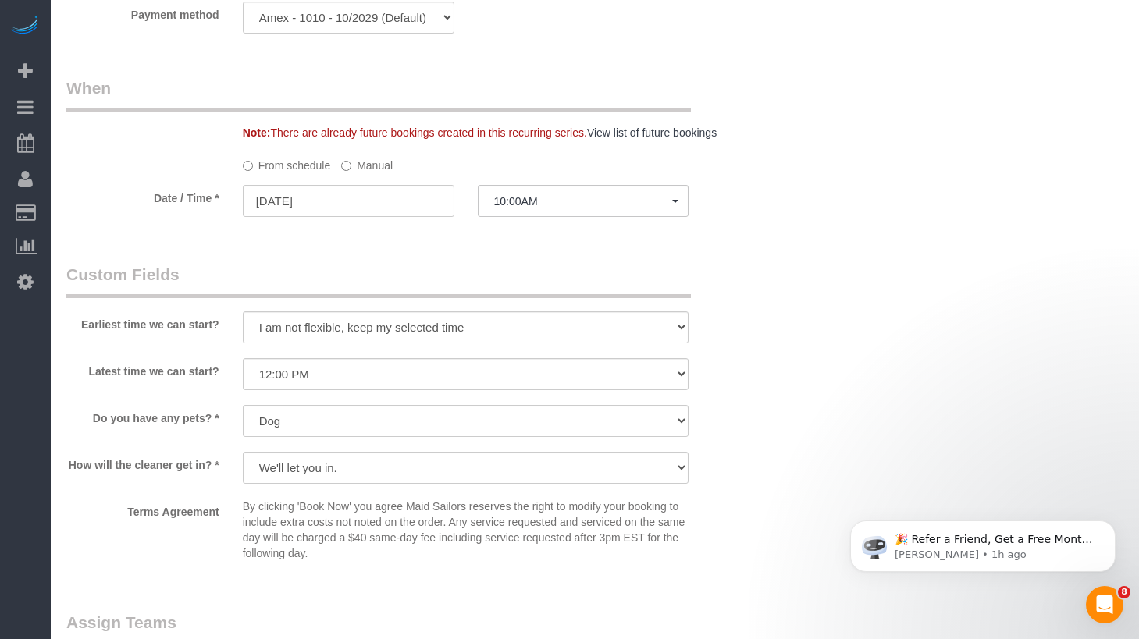
scroll to position [1430, 0]
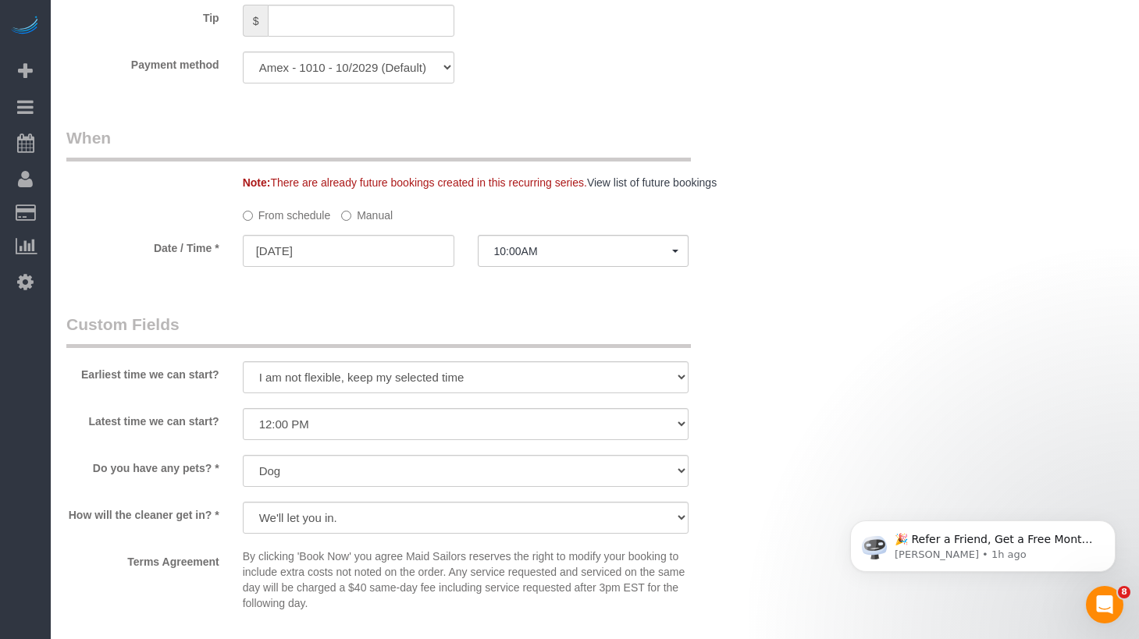
click at [379, 214] on label "Manual" at bounding box center [367, 212] width 52 height 21
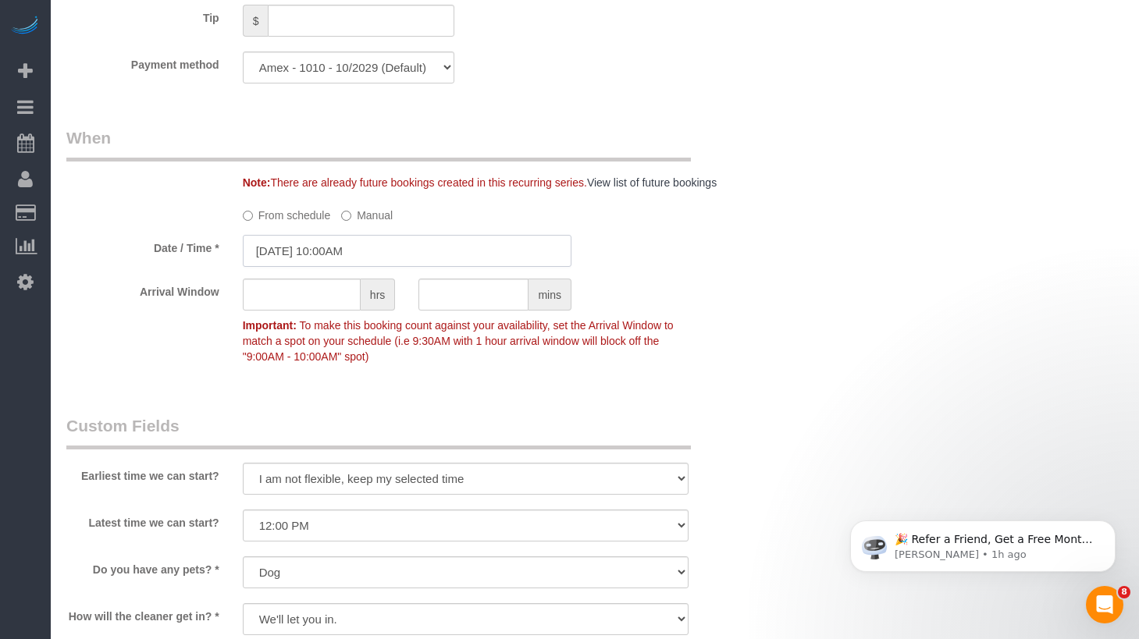
click at [373, 253] on input "09/19/2025 10:00AM" at bounding box center [407, 251] width 329 height 32
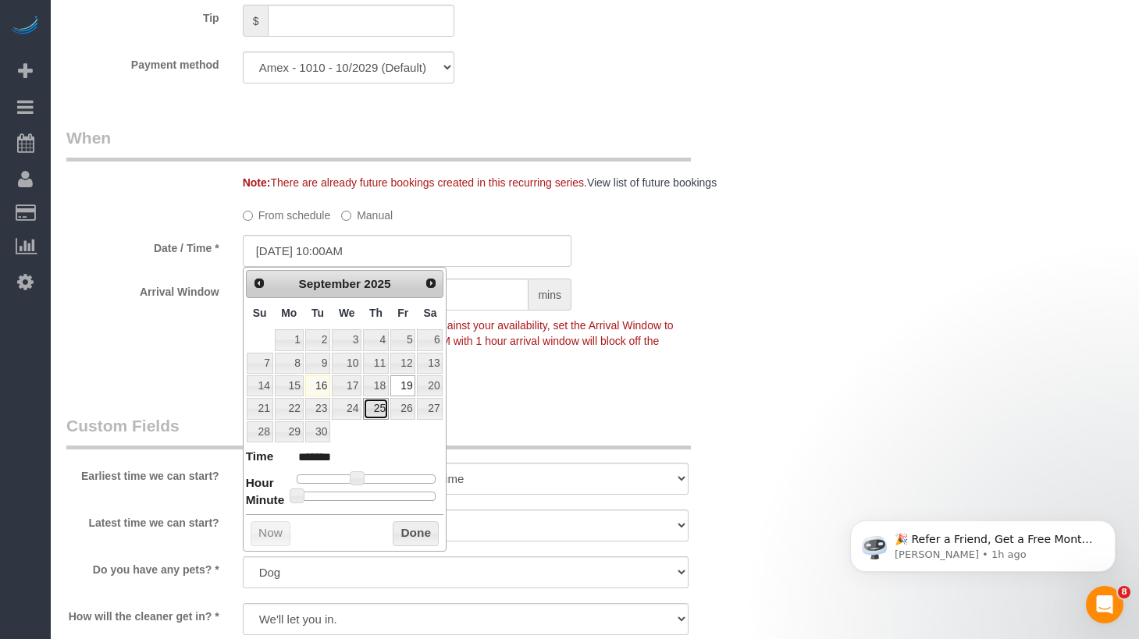
click at [374, 410] on link "25" at bounding box center [376, 408] width 26 height 21
type input "09/25/2025 10:00AM"
click at [671, 333] on p "Important: To make this booking count against your availability, set the Arriva…" at bounding box center [466, 339] width 470 height 51
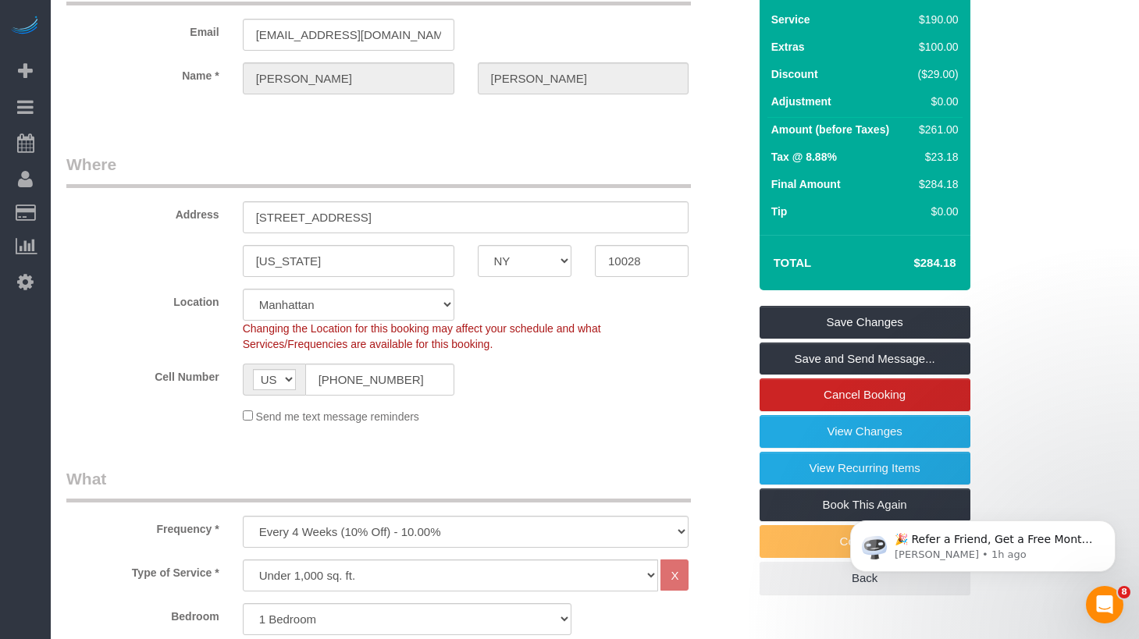
scroll to position [0, 0]
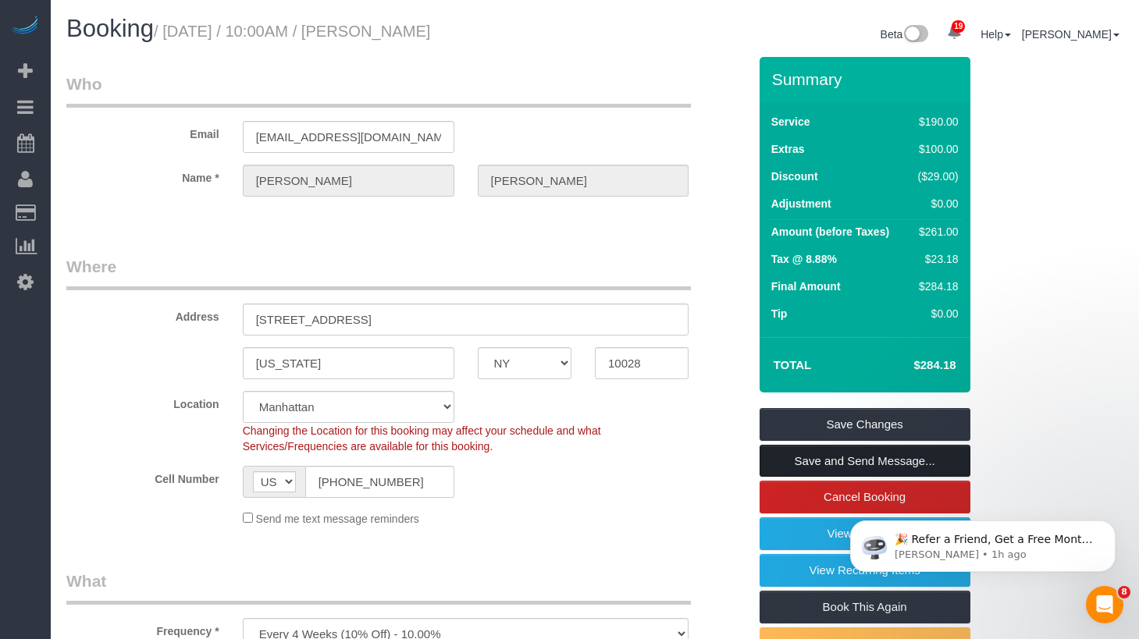
click at [787, 464] on link "Save and Send Message..." at bounding box center [865, 461] width 211 height 33
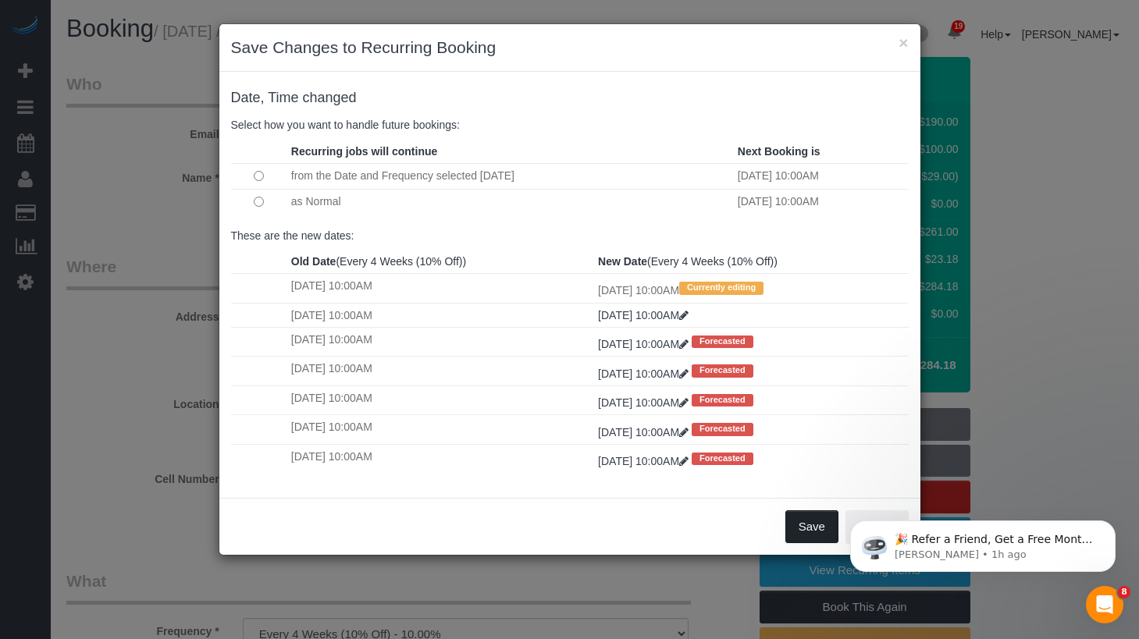
click at [813, 527] on button "Save" at bounding box center [811, 527] width 53 height 33
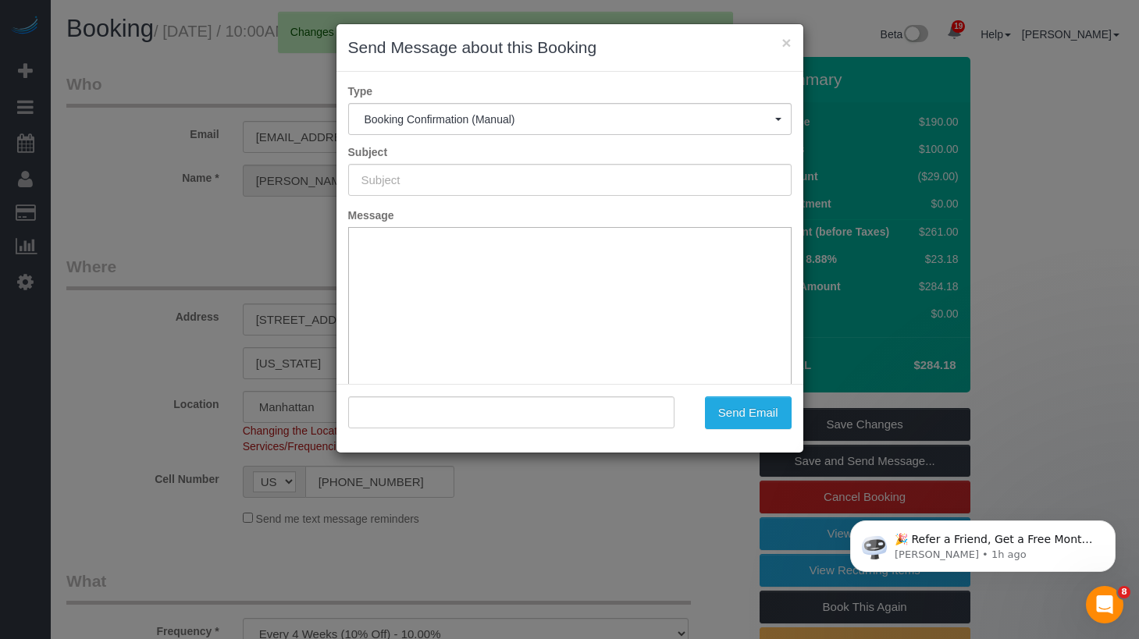
type input "Cleaning Confirmed for 09/25/2025 at 10:00am"
type input ""Jules Seo" <jules.seo1@gmail.com>"
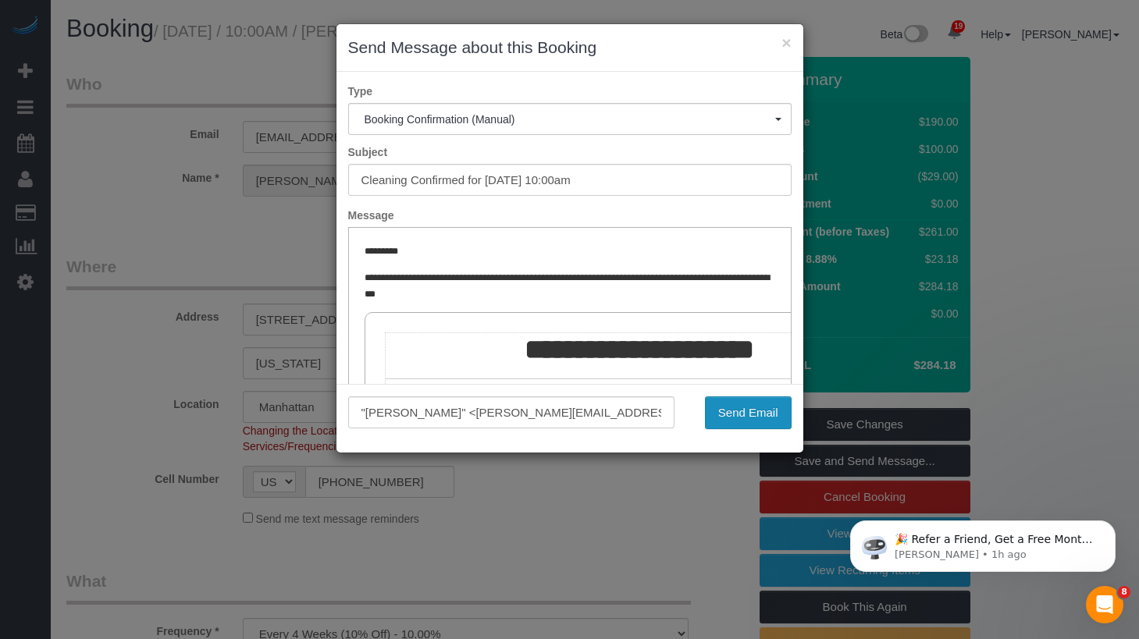
click at [728, 411] on button "Send Email" at bounding box center [748, 413] width 87 height 33
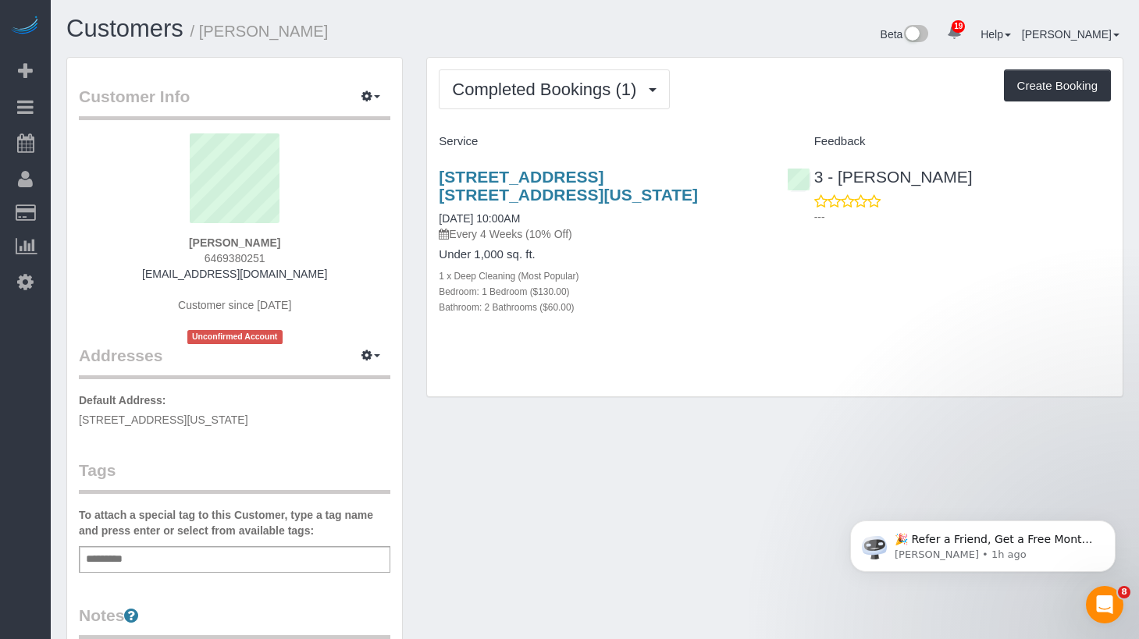
click at [696, 263] on div "Under 1,000 sq. ft. 1 x Deep Cleaning (Most Popular) Bedroom: 1 Bedroom ($130.0…" at bounding box center [601, 281] width 324 height 66
click at [622, 87] on span "Completed Bookings (1)" at bounding box center [548, 90] width 192 height 20
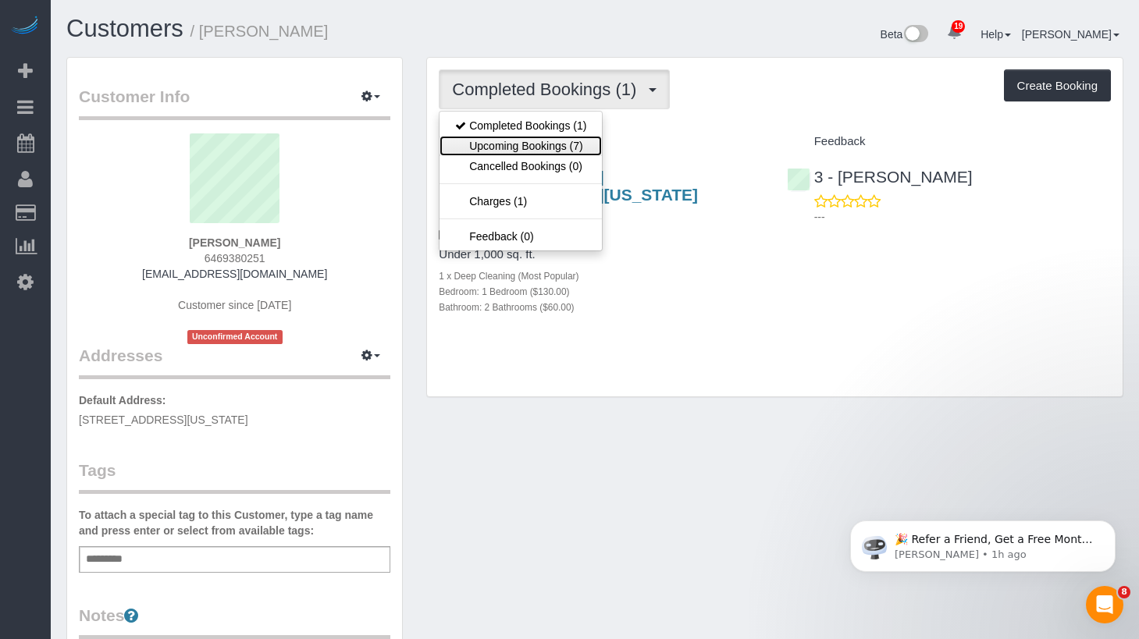
click at [539, 148] on link "Upcoming Bookings (7)" at bounding box center [521, 146] width 162 height 20
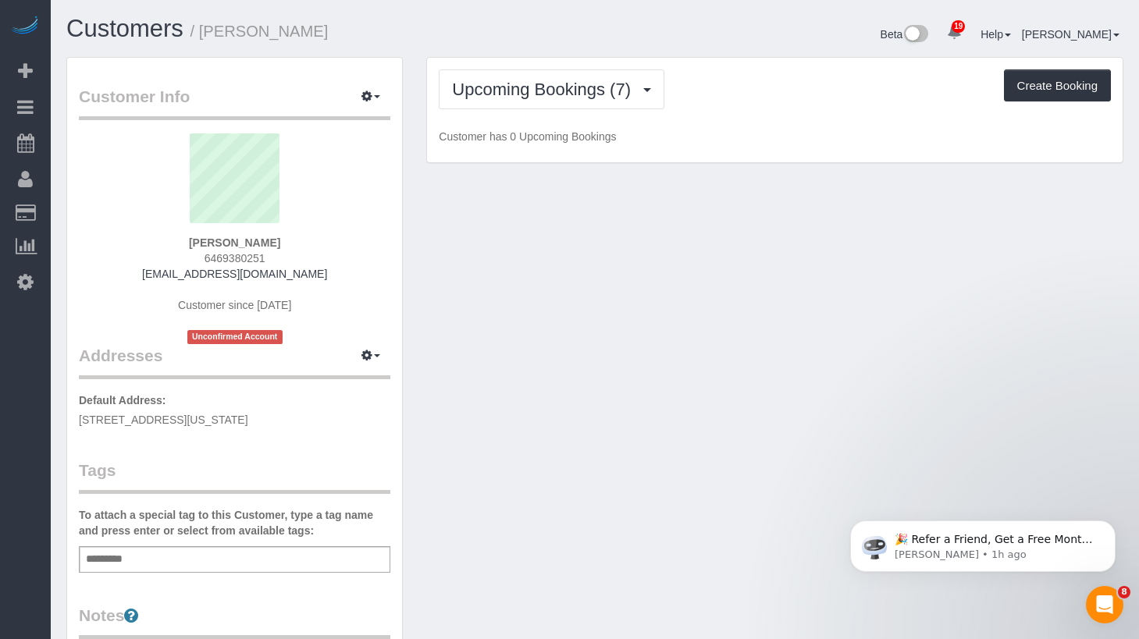
click at [790, 65] on div "Upcoming Bookings (7) Completed Bookings (1) Upcoming Bookings (7) Cancelled Bo…" at bounding box center [775, 110] width 696 height 105
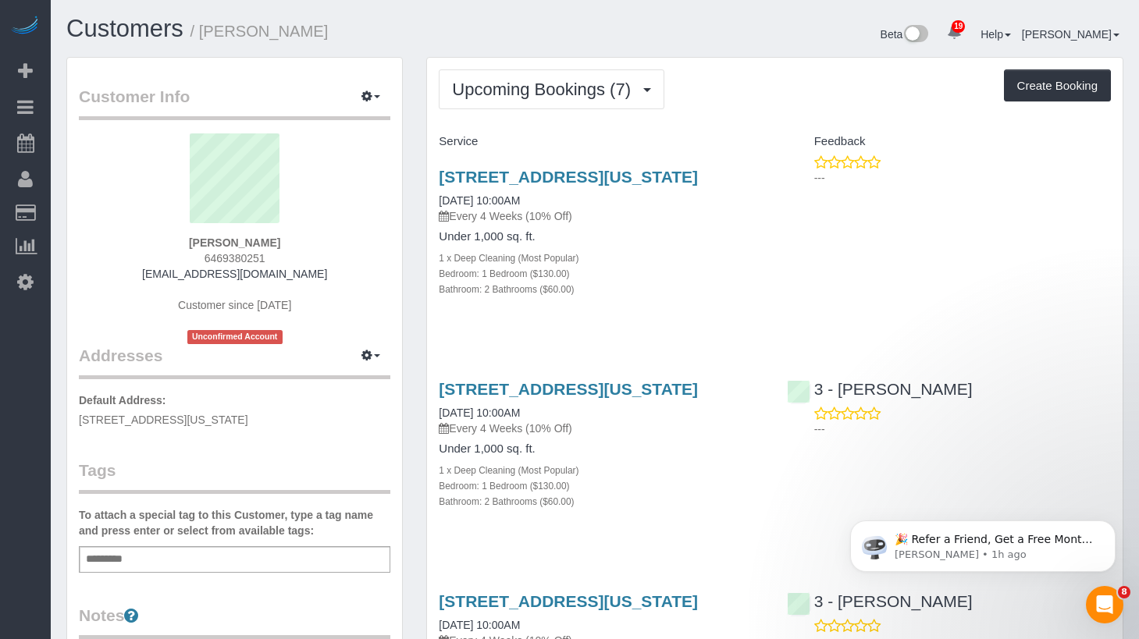
click at [721, 84] on div "Upcoming Bookings (7) Completed Bookings (1) Upcoming Bookings (7) Cancelled Bo…" at bounding box center [775, 89] width 672 height 40
click at [515, 387] on link "310 E 86th St, 3c, New York, NY 10028" at bounding box center [568, 389] width 259 height 18
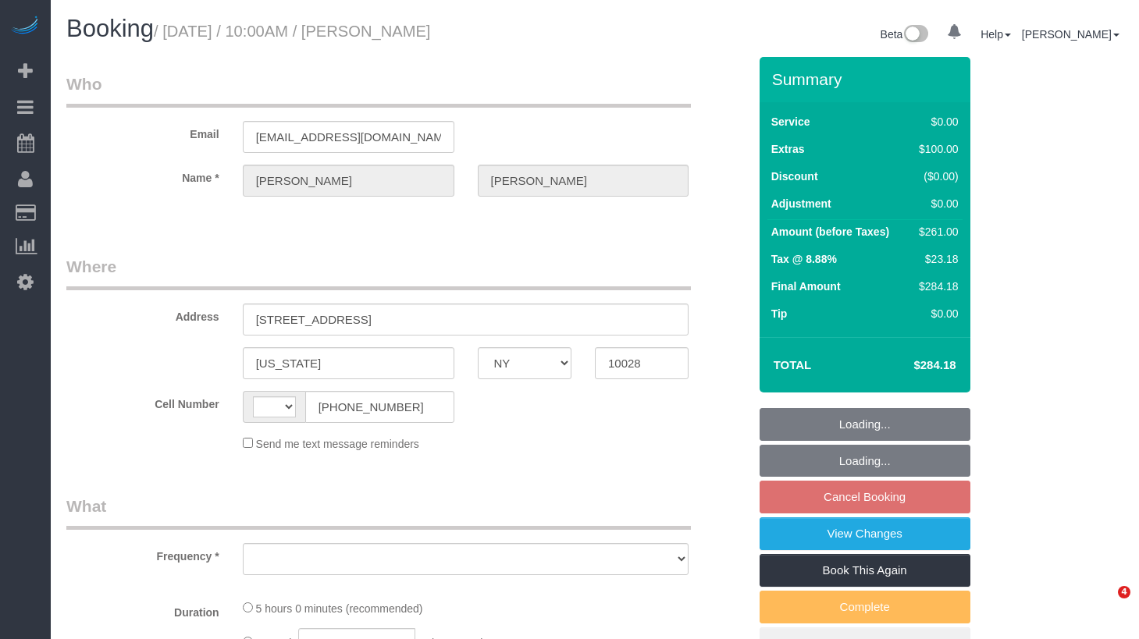
select select "NY"
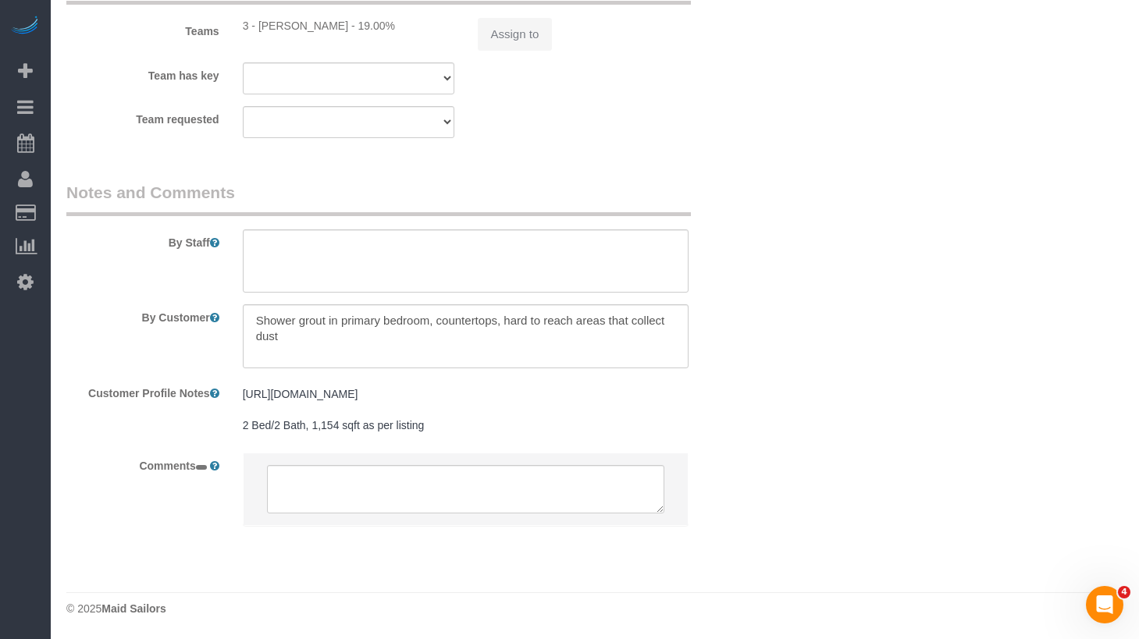
select select "string:[GEOGRAPHIC_DATA]"
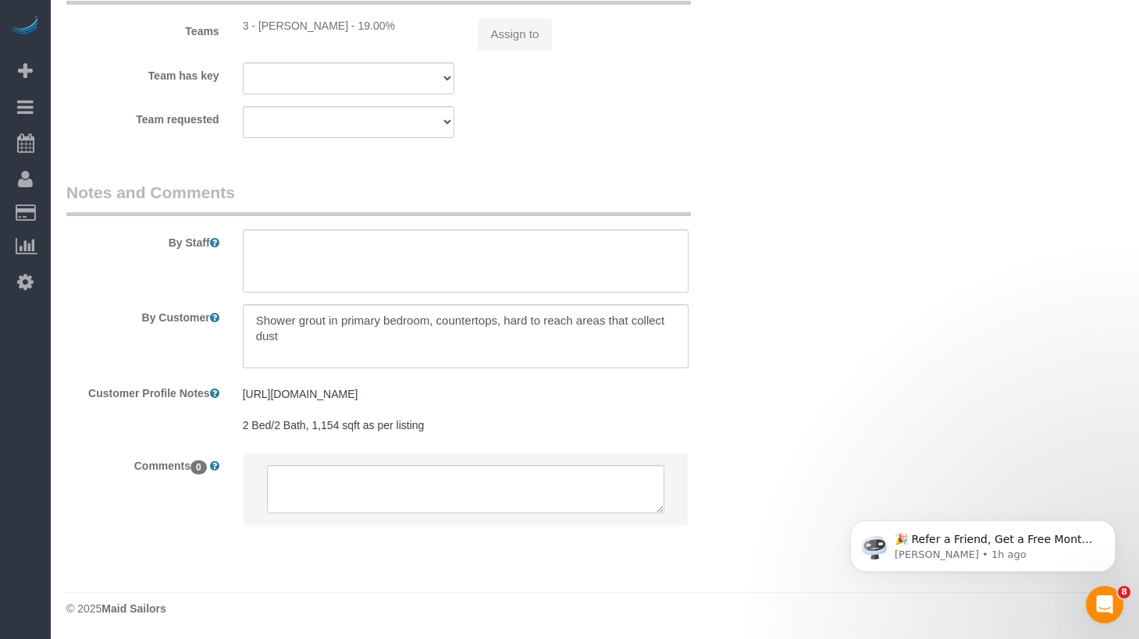
select select "object:782"
select select "string:stripe-pm_1Rxy5n4VGloSiKo7LRxTaBkL"
select select "1"
select select "2"
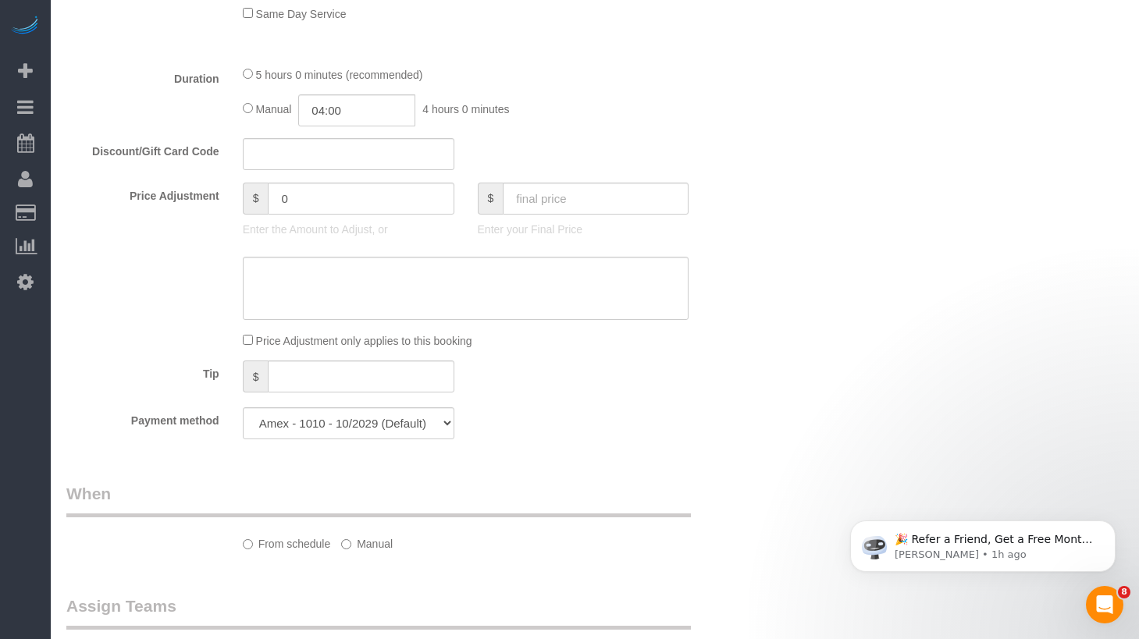
select select "spot3"
select select "number:89"
select select "number:72"
select select "number:13"
select select "number:5"
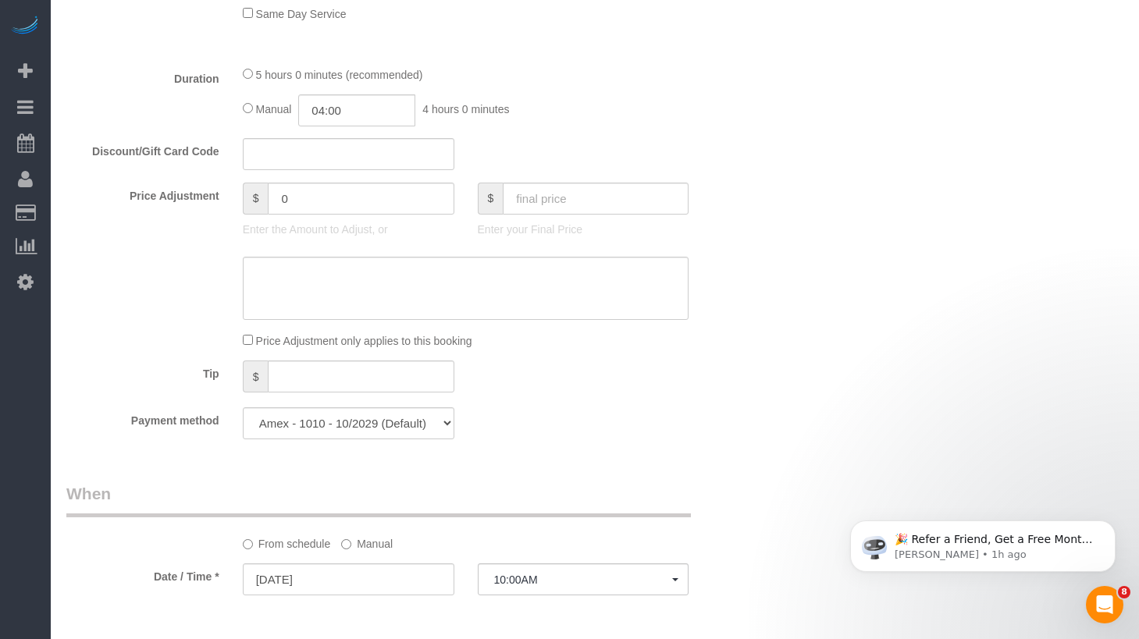
select select "object:1043"
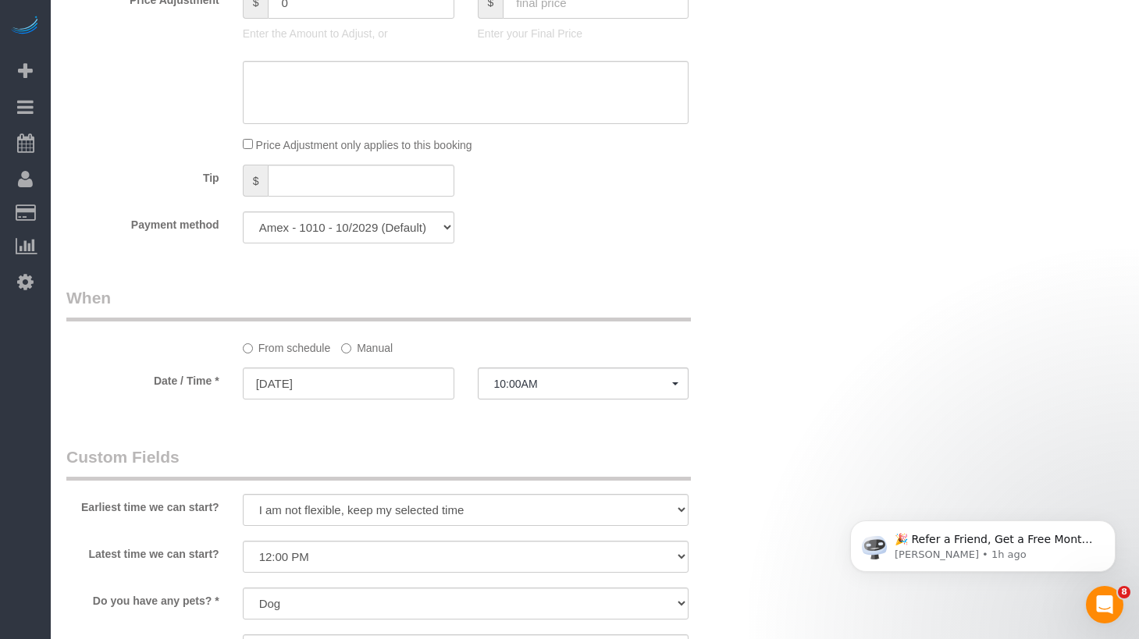
select select "1"
select select "2"
click at [366, 346] on label "Manual" at bounding box center [367, 345] width 52 height 21
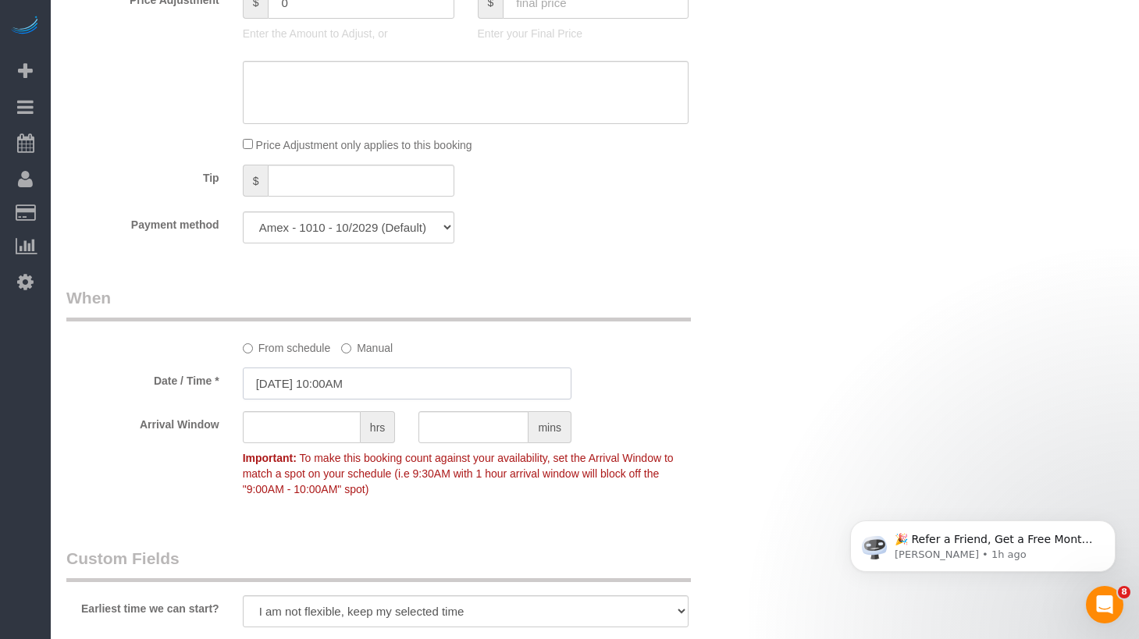
click at [377, 369] on input "10/23/2025 10:00AM" at bounding box center [407, 384] width 329 height 32
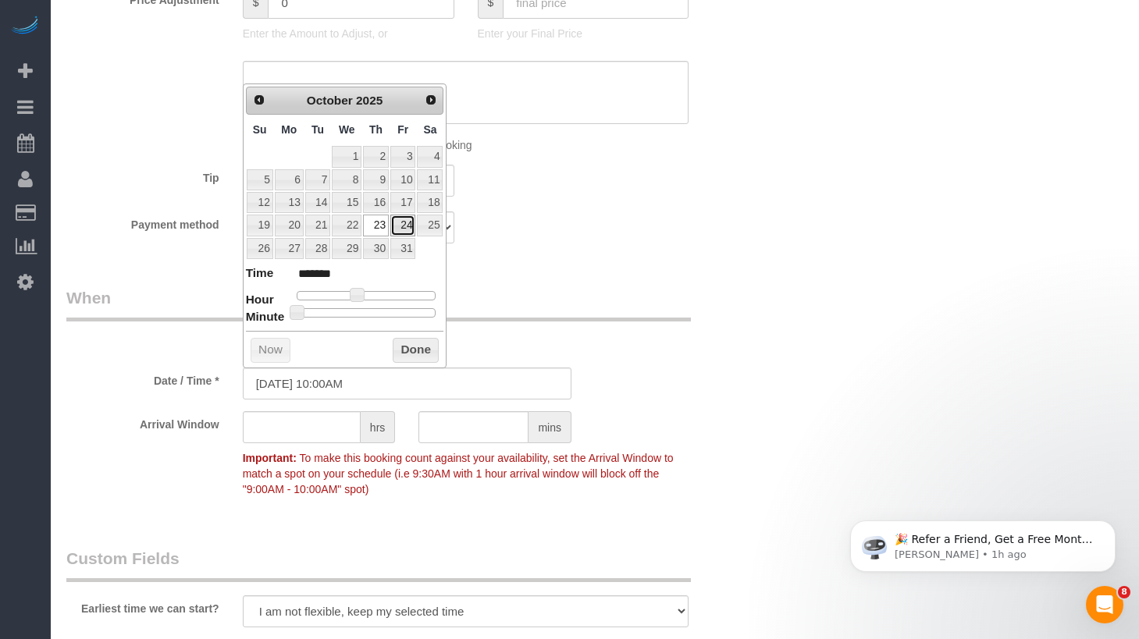
click at [400, 219] on link "24" at bounding box center [402, 225] width 25 height 21
type input "10/24/2025 10:00AM"
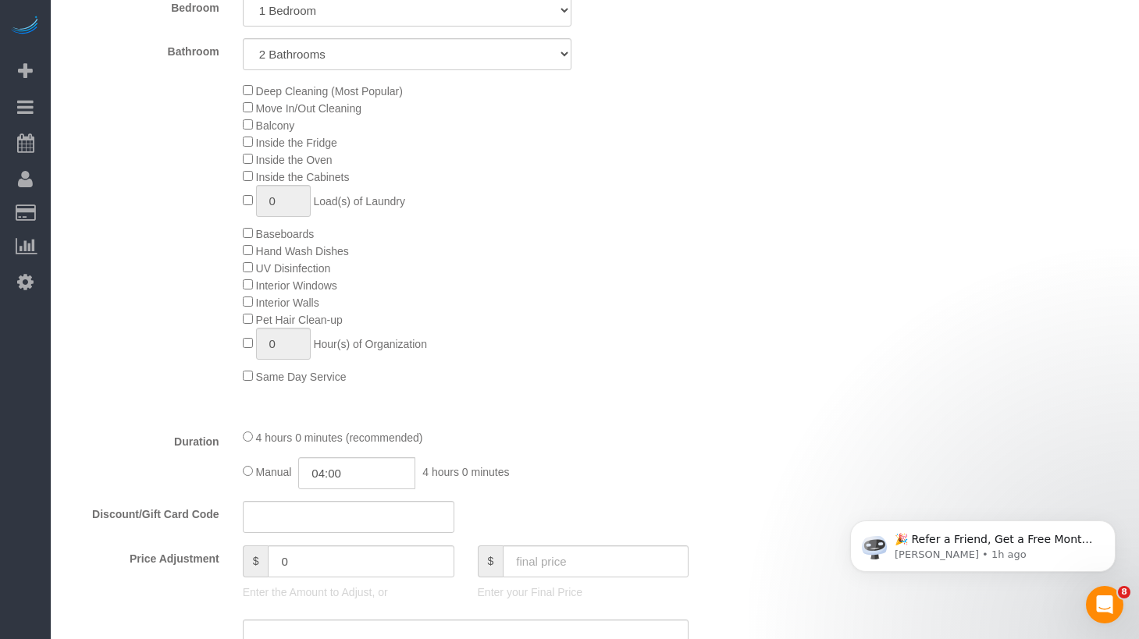
scroll to position [0, 0]
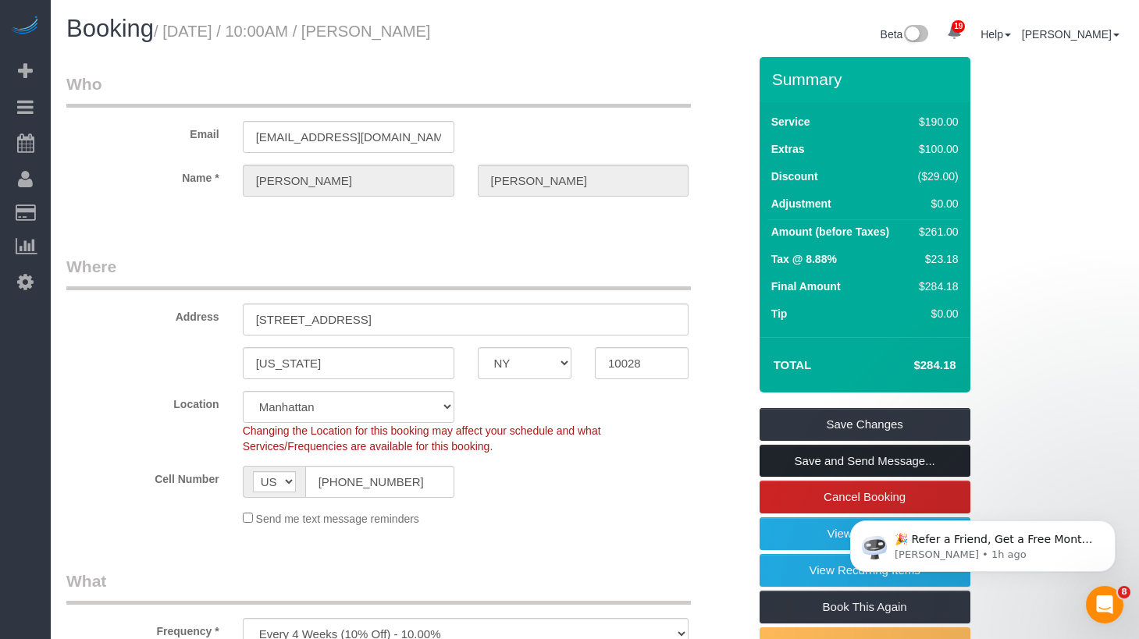
click at [817, 461] on link "Save and Send Message..." at bounding box center [865, 461] width 211 height 33
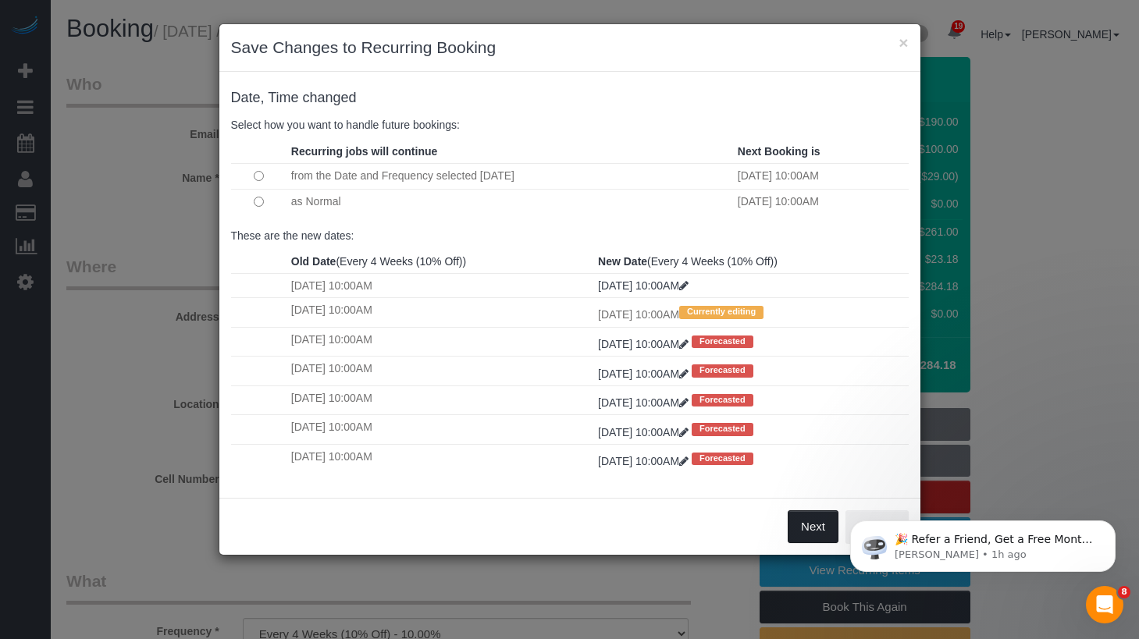
drag, startPoint x: 791, startPoint y: 525, endPoint x: 806, endPoint y: 534, distance: 17.5
click at [792, 525] on button "Next" at bounding box center [813, 527] width 51 height 33
click at [806, 534] on div "× Save Changes to Recurring Booking Date, Time changed Select how you want to h…" at bounding box center [569, 319] width 1139 height 639
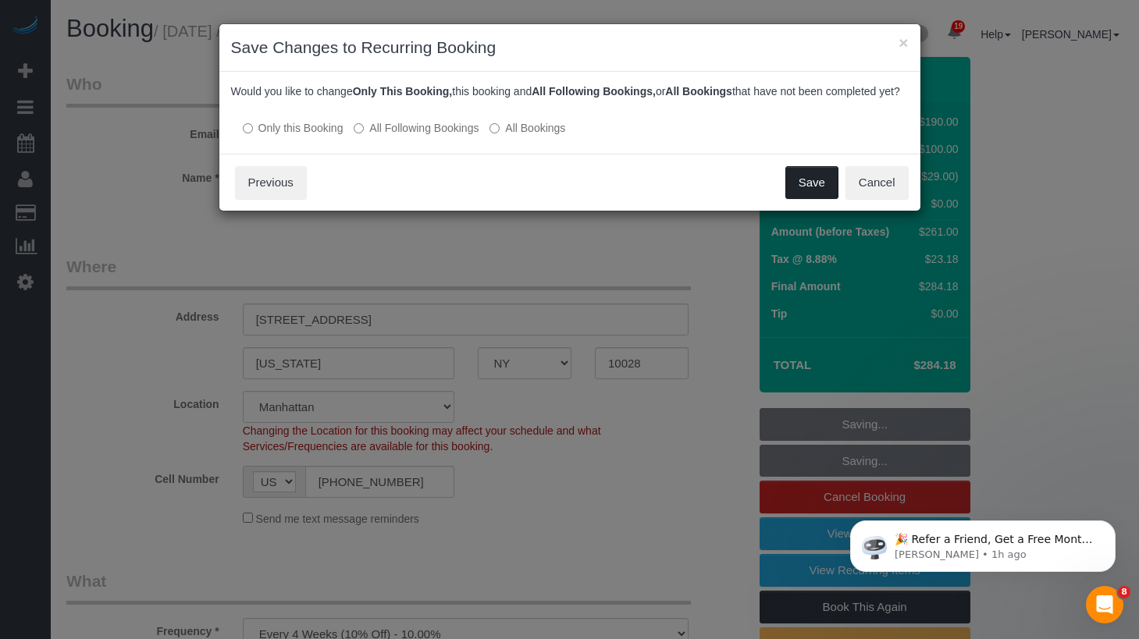
click at [821, 199] on button "Save" at bounding box center [811, 182] width 53 height 33
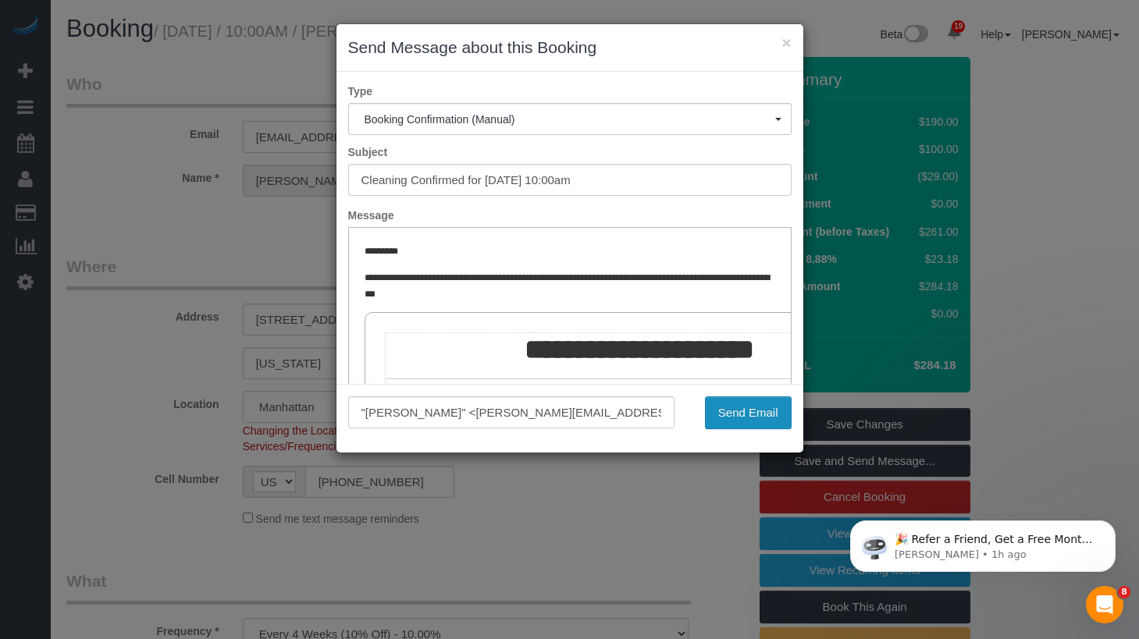
click at [732, 413] on button "Send Email" at bounding box center [748, 413] width 87 height 33
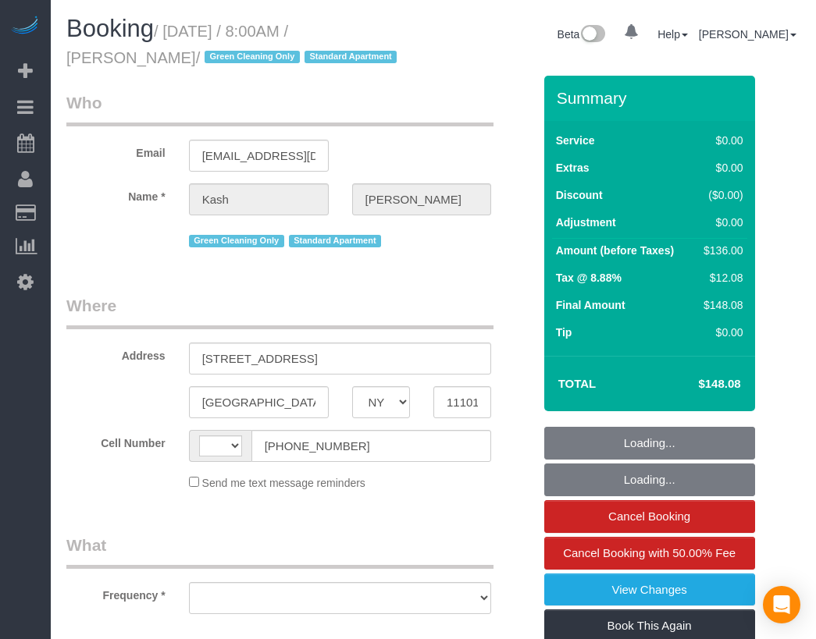
select select "NY"
select select "string:[GEOGRAPHIC_DATA]"
select select "object:799"
select select "number:56"
select select "number:70"
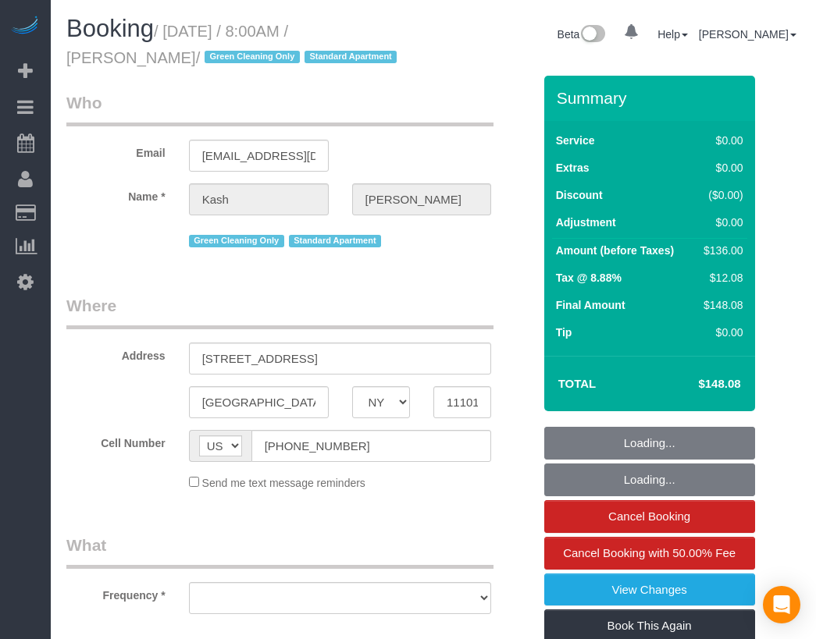
select select "number:15"
select select "number:5"
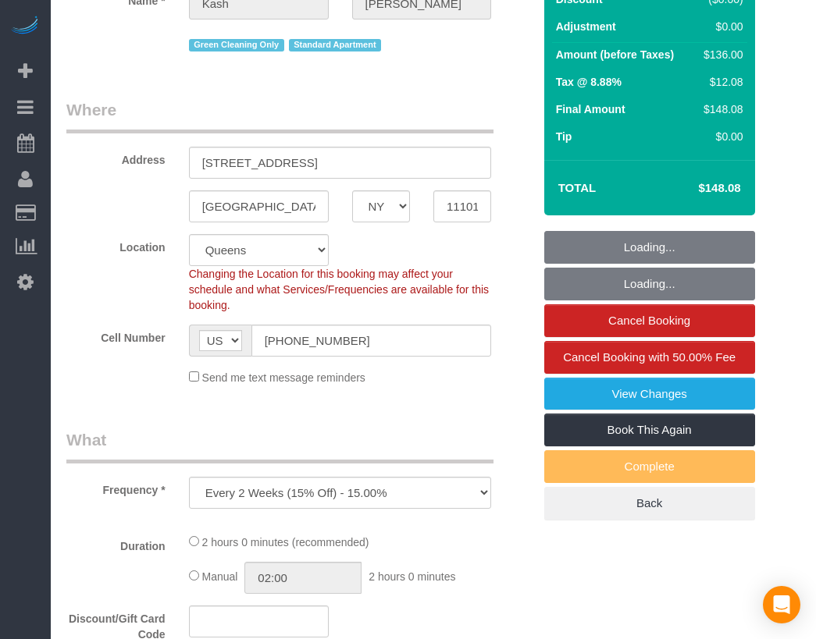
select select "object:950"
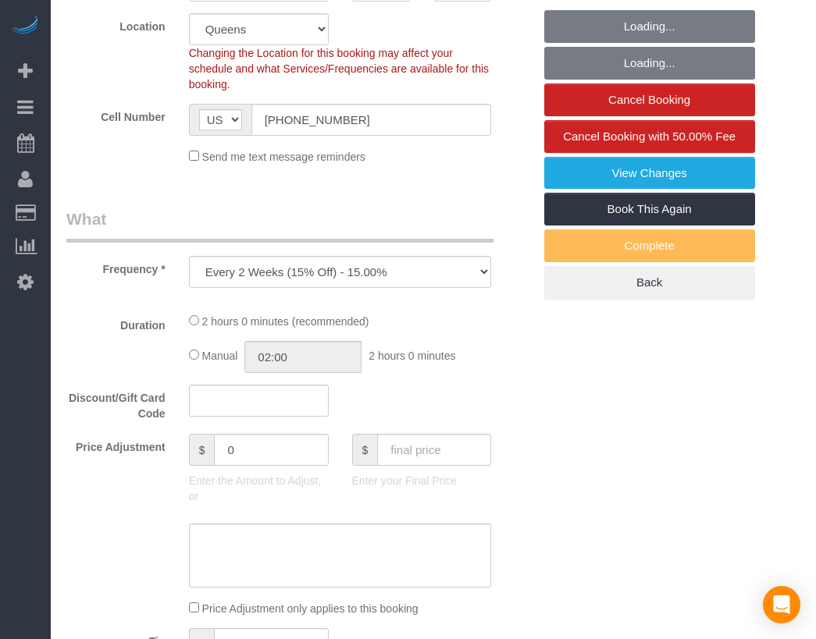
select select "1"
select select "spot1"
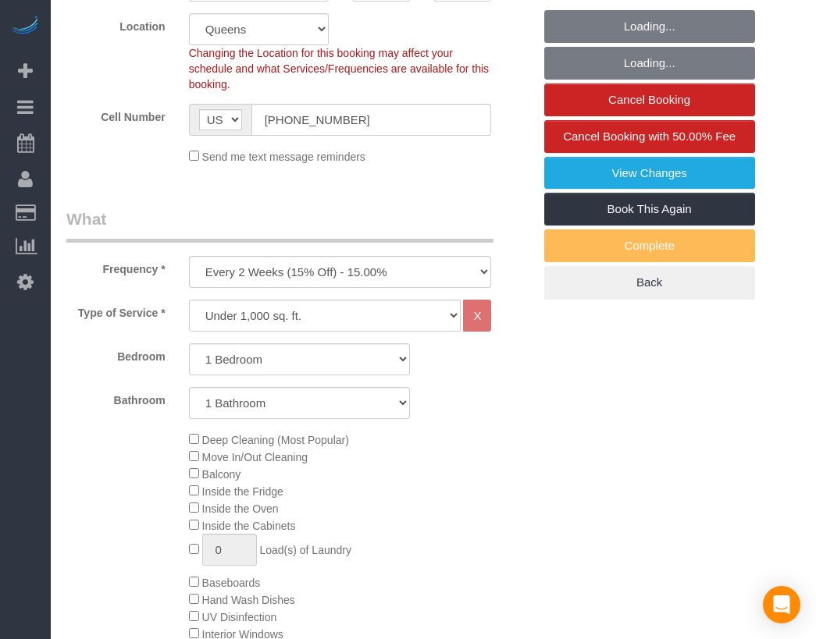
scroll to position [486, 0]
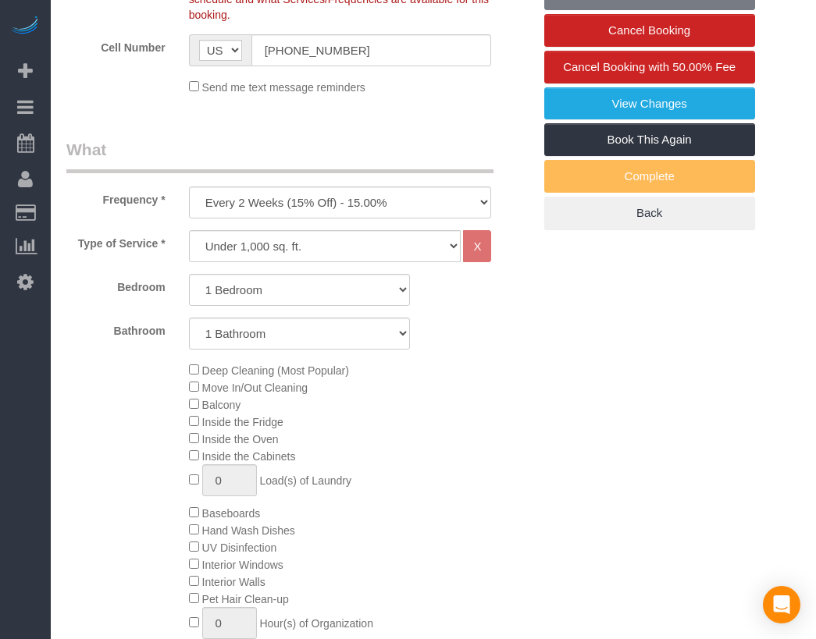
select select "string:stripe-pm_1PActe4VGloSiKo7lX7iOlSe"
select select "1"
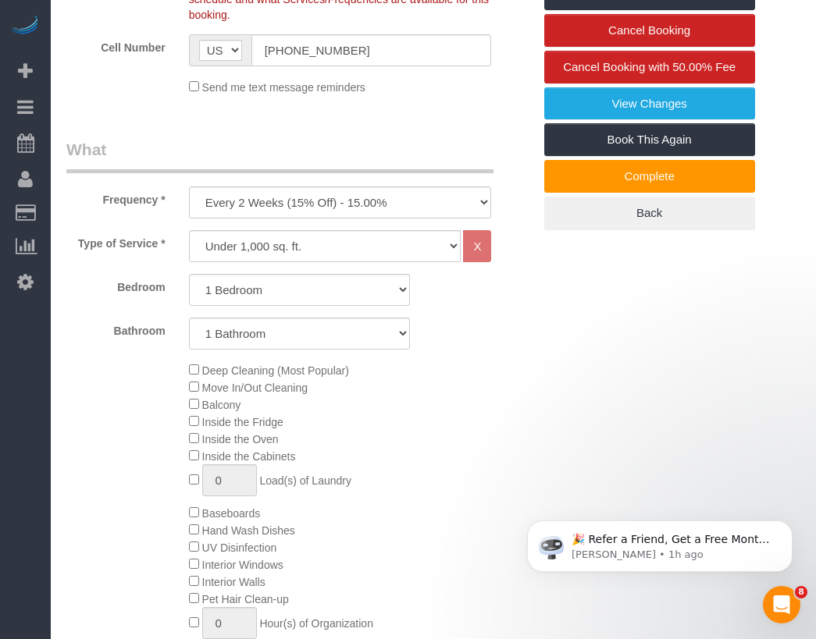
scroll to position [0, 0]
